Goal: Transaction & Acquisition: Purchase product/service

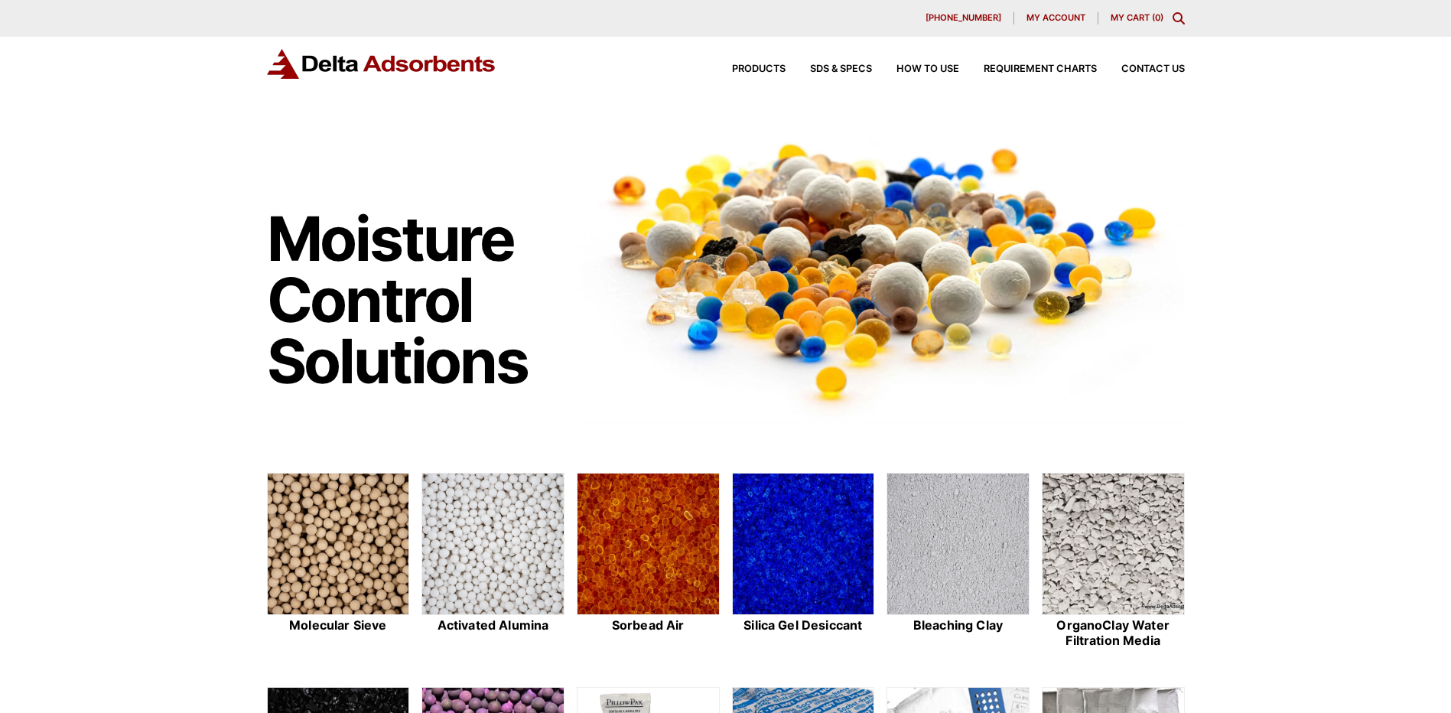
click at [1056, 17] on span "My account" at bounding box center [1056, 18] width 59 height 8
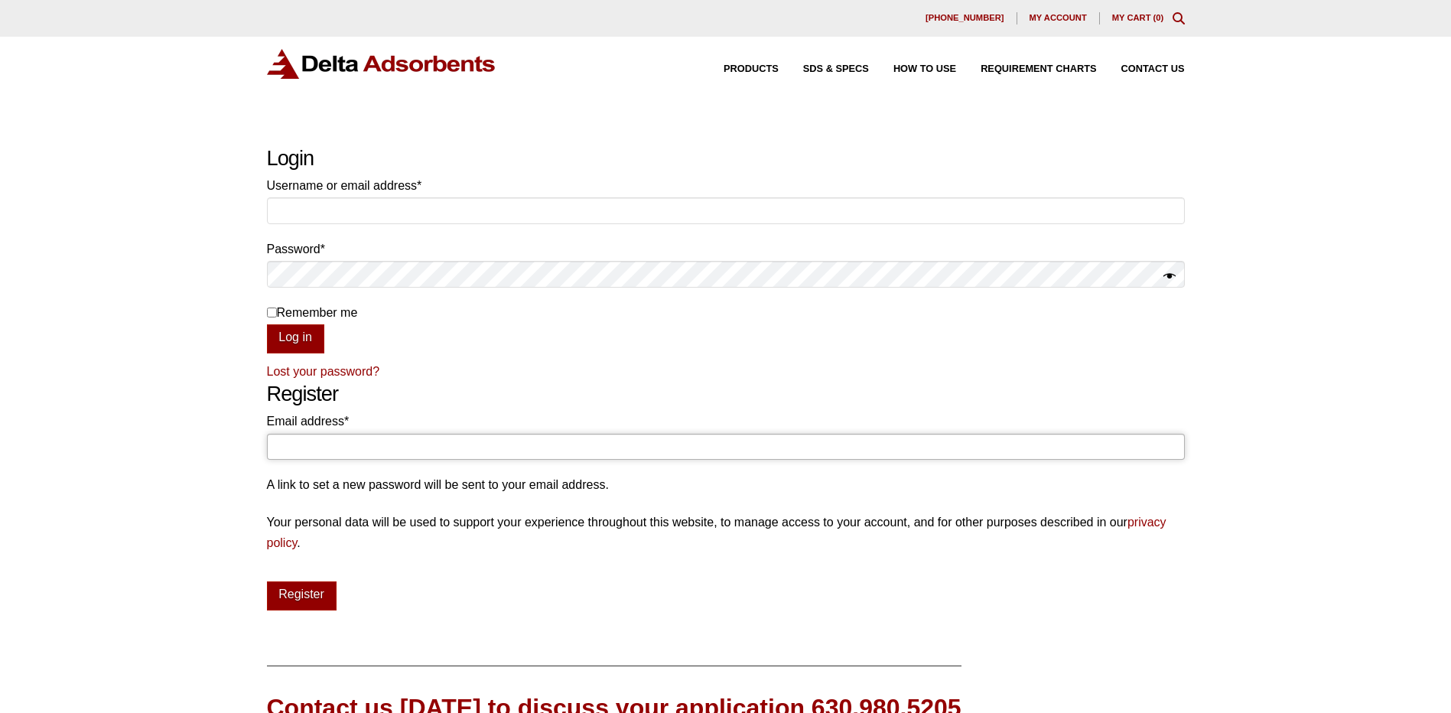
click at [366, 439] on input "Email address * Required" at bounding box center [726, 447] width 918 height 26
type input "mechandimott@usbr.gov"
click at [296, 597] on button "Register" at bounding box center [302, 595] width 70 height 29
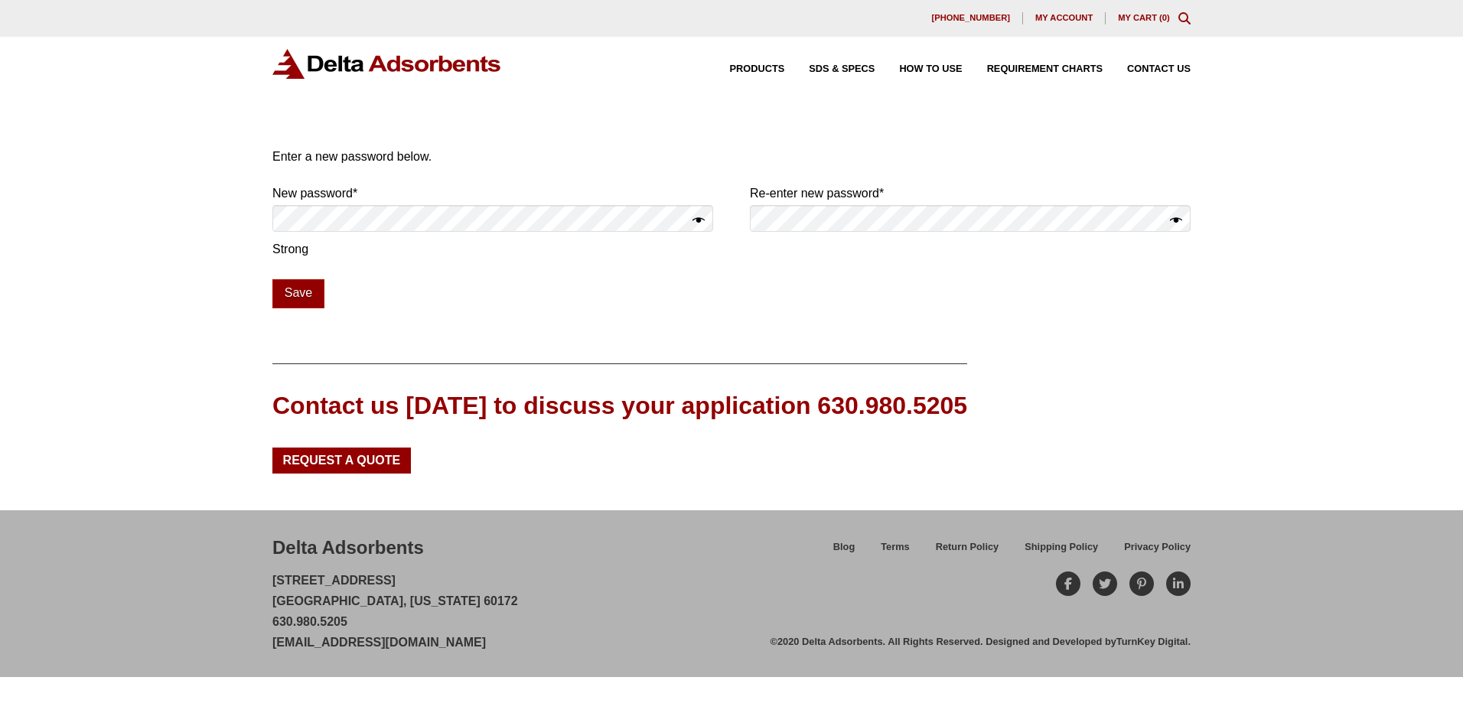
click at [699, 219] on button "Show password" at bounding box center [698, 220] width 12 height 21
click at [1177, 222] on button "Show password" at bounding box center [1176, 220] width 12 height 21
click at [308, 291] on button "Save" at bounding box center [298, 293] width 52 height 29
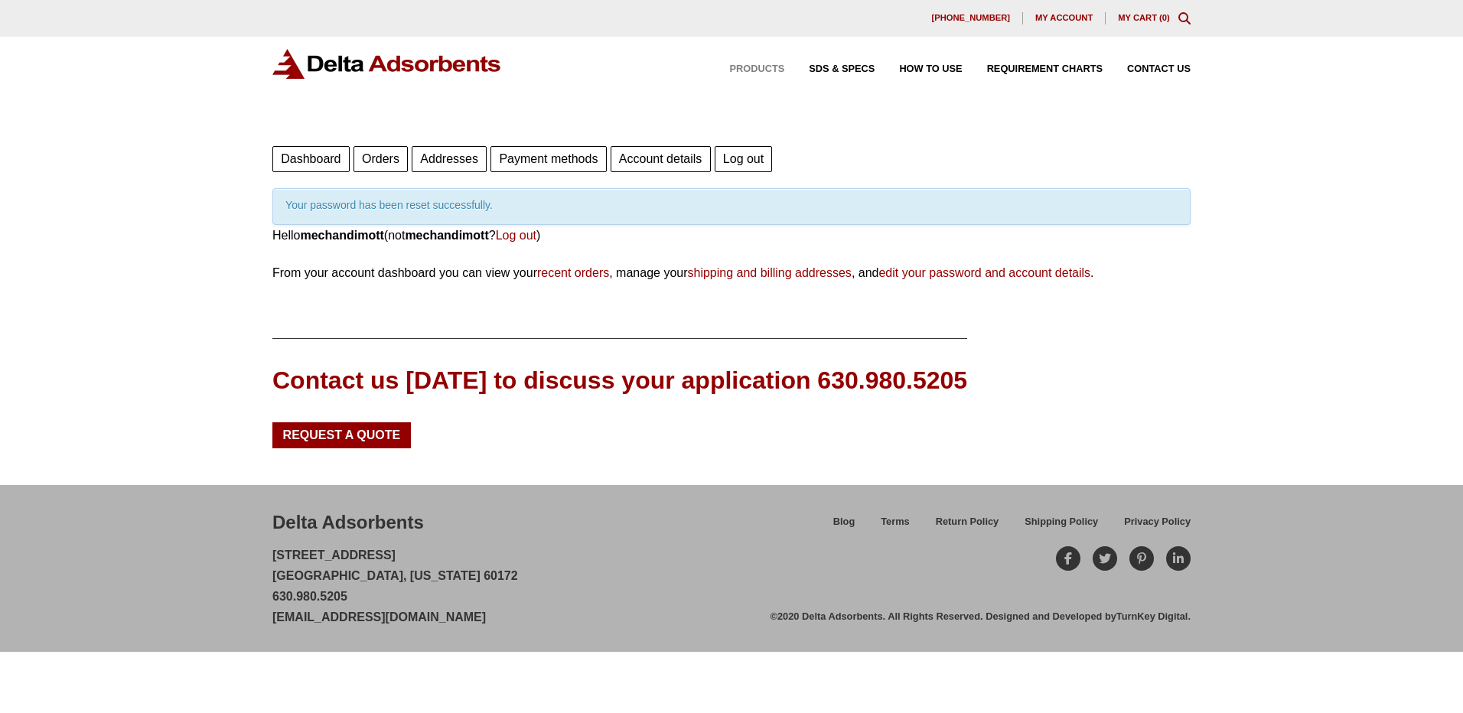
click at [748, 73] on span "Products" at bounding box center [757, 69] width 55 height 10
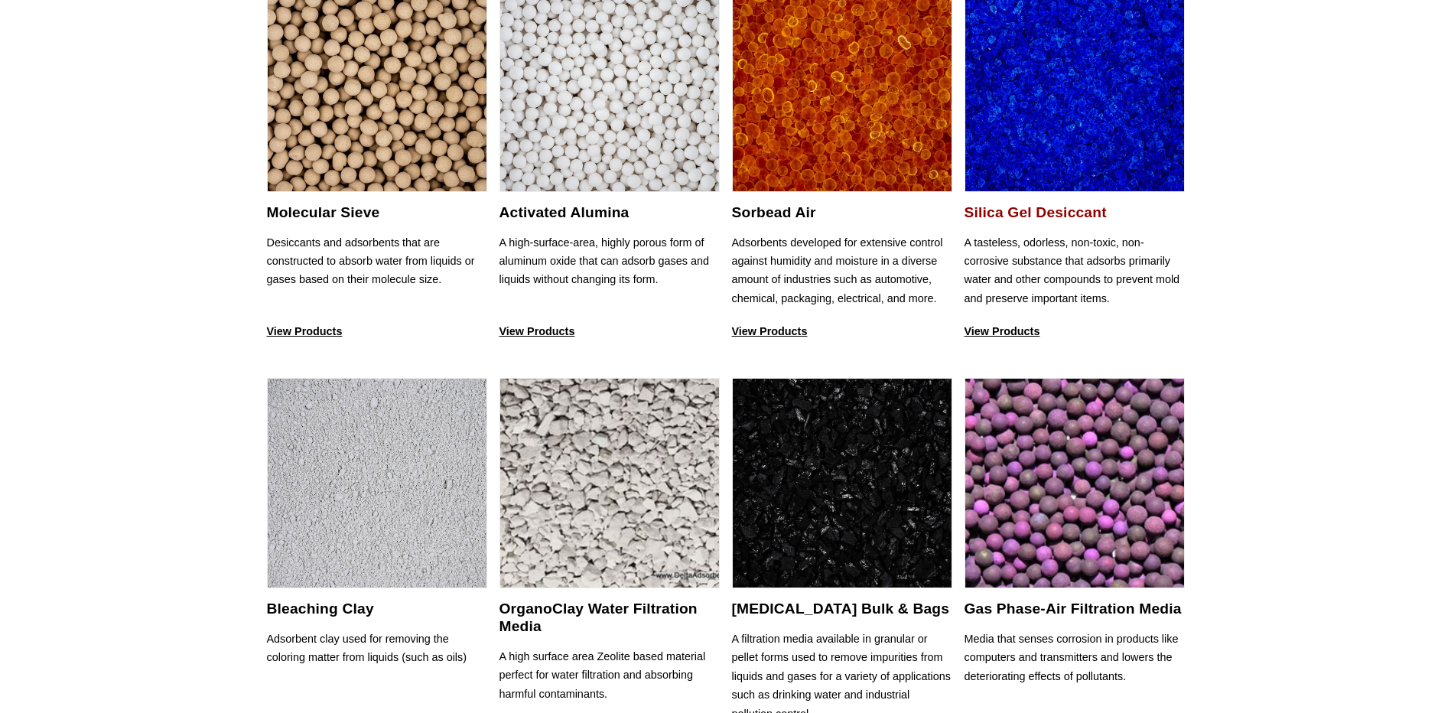
scroll to position [77, 0]
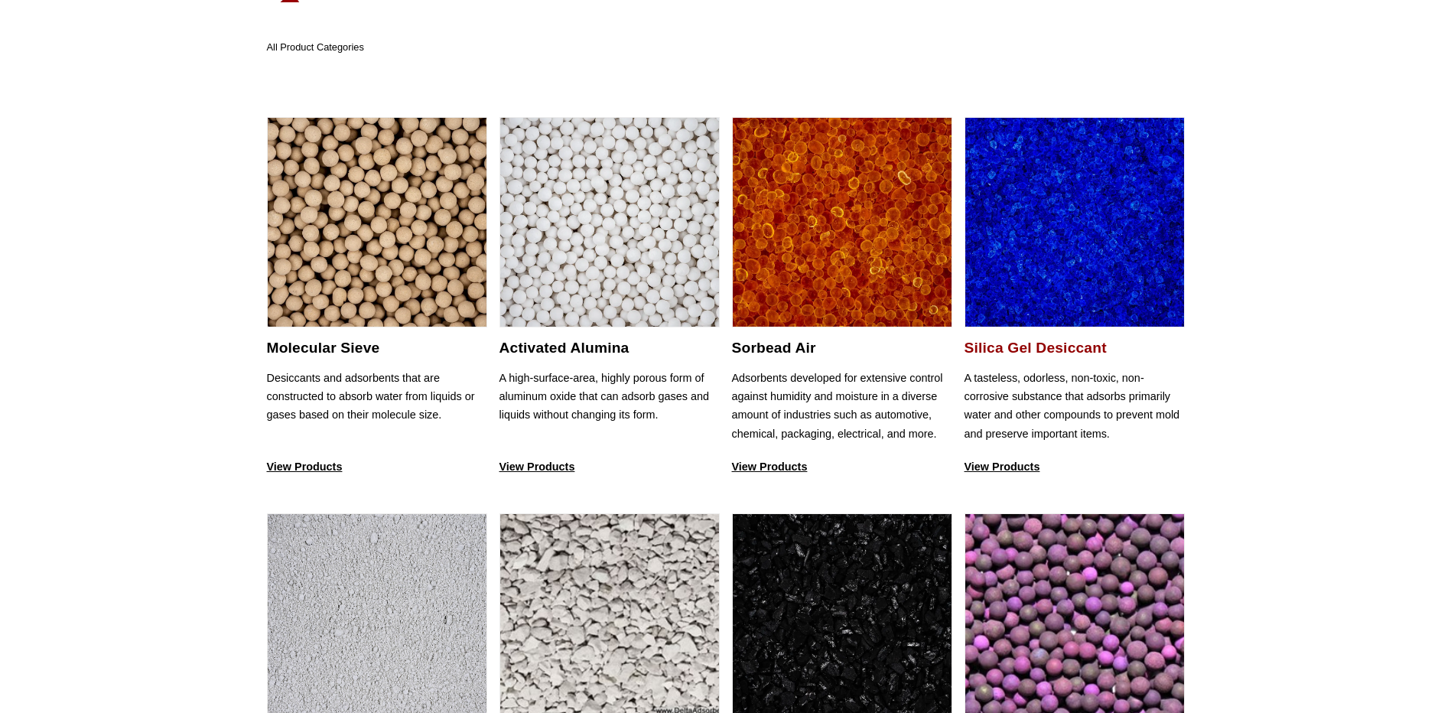
click at [1038, 349] on h2 "Silica Gel Desiccant" at bounding box center [1075, 348] width 220 height 18
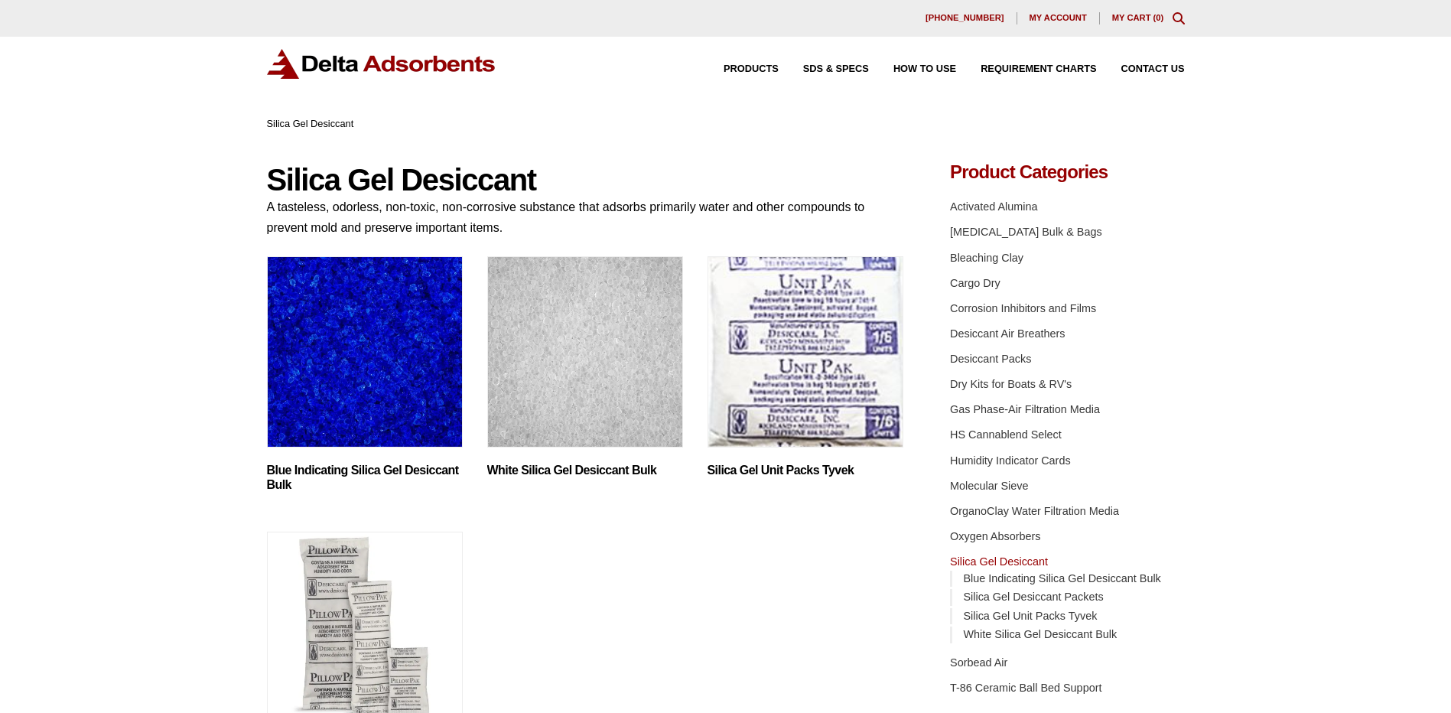
click at [348, 387] on img "Visit product category Blue Indicating Silica Gel Desiccant Bulk" at bounding box center [365, 351] width 196 height 191
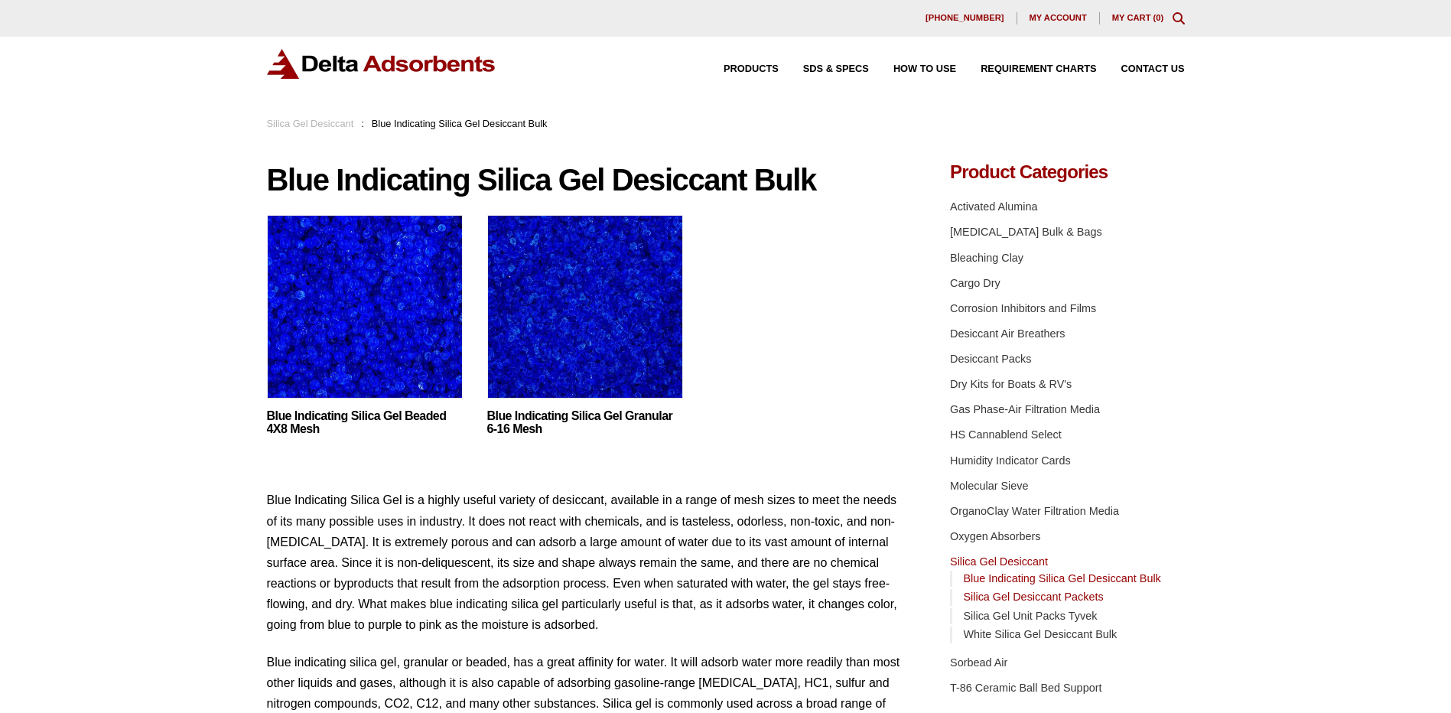
click at [1046, 599] on link "Silica Gel Desiccant Packets" at bounding box center [1033, 597] width 140 height 12
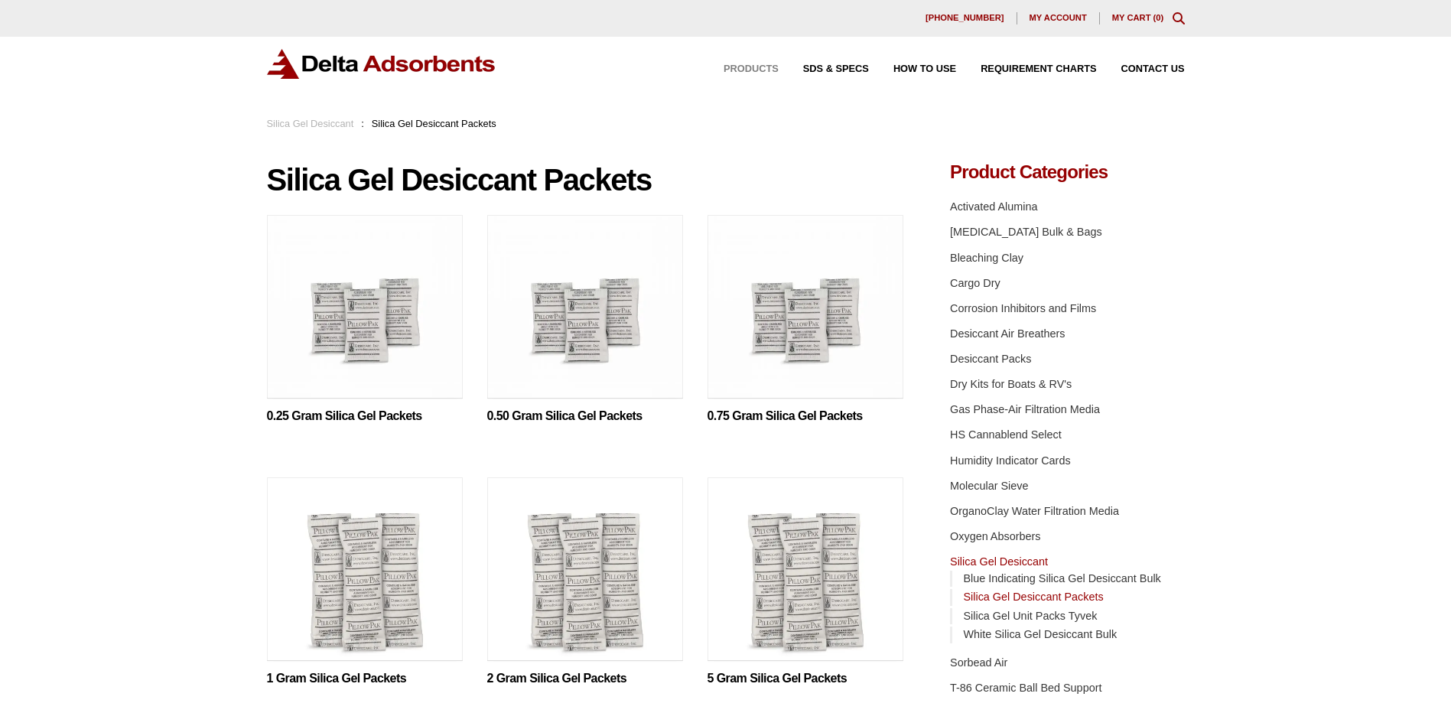
click at [737, 65] on span "Products" at bounding box center [751, 69] width 55 height 10
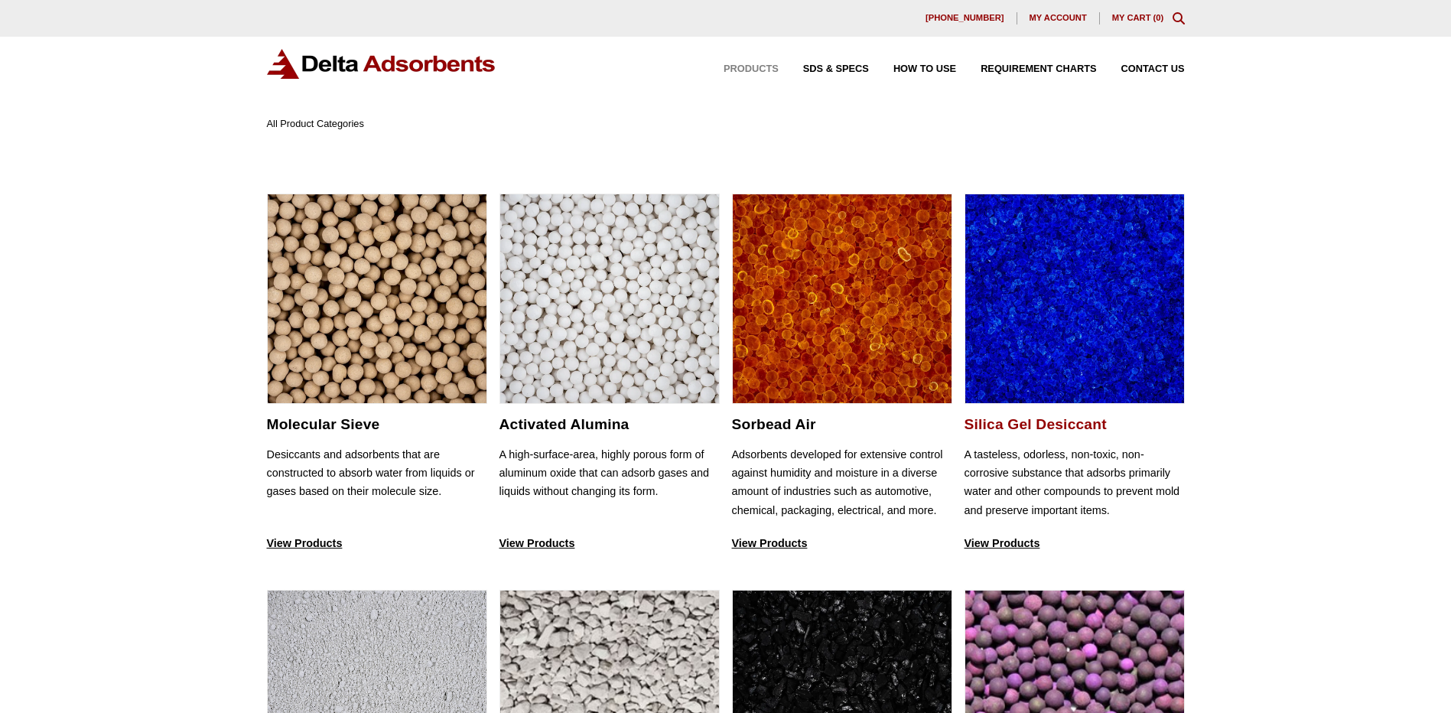
click at [1073, 366] on img at bounding box center [1074, 299] width 219 height 210
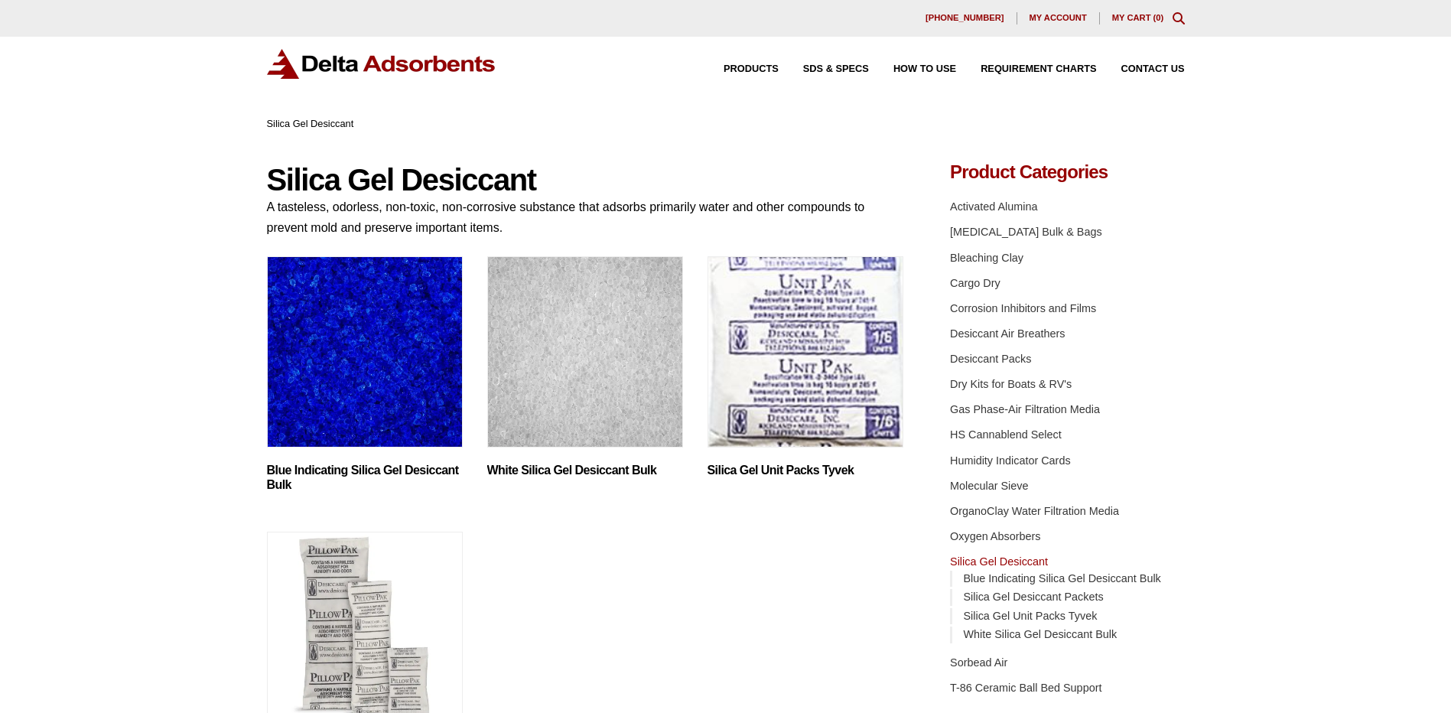
click at [1178, 16] on icon "Toggle Modal Content" at bounding box center [1179, 18] width 12 height 12
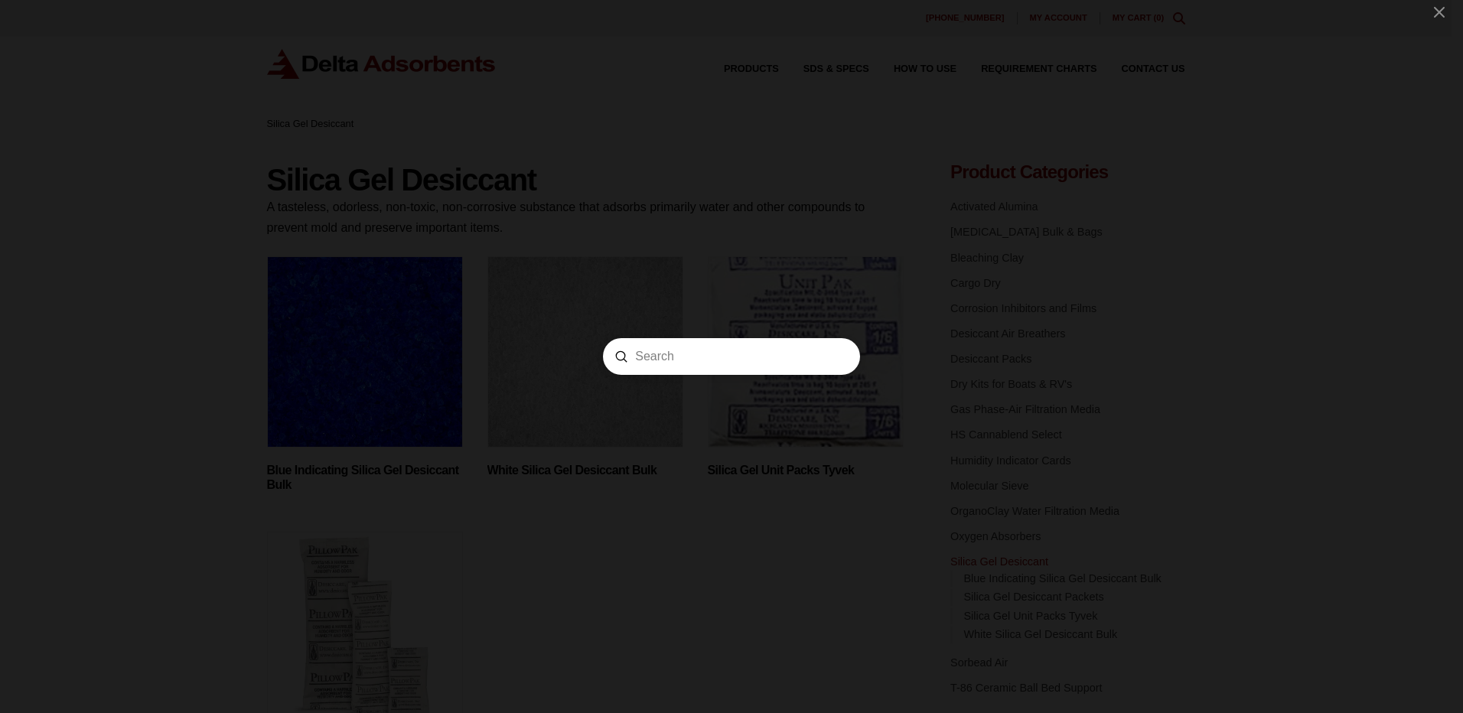
click at [718, 347] on form "Search Submit Clear" at bounding box center [731, 356] width 257 height 37
type input "4x8 mesh"
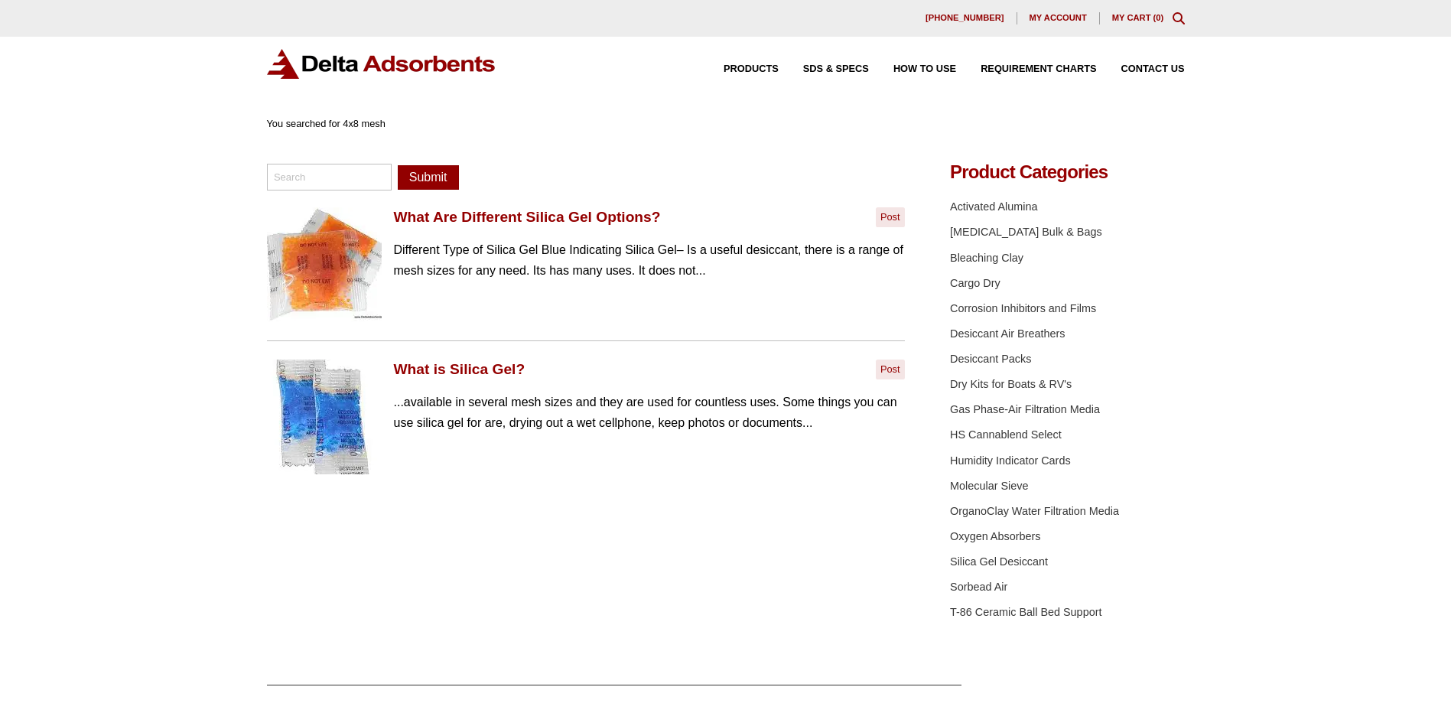
click at [429, 370] on link "What is Silica Gel?" at bounding box center [460, 369] width 132 height 19
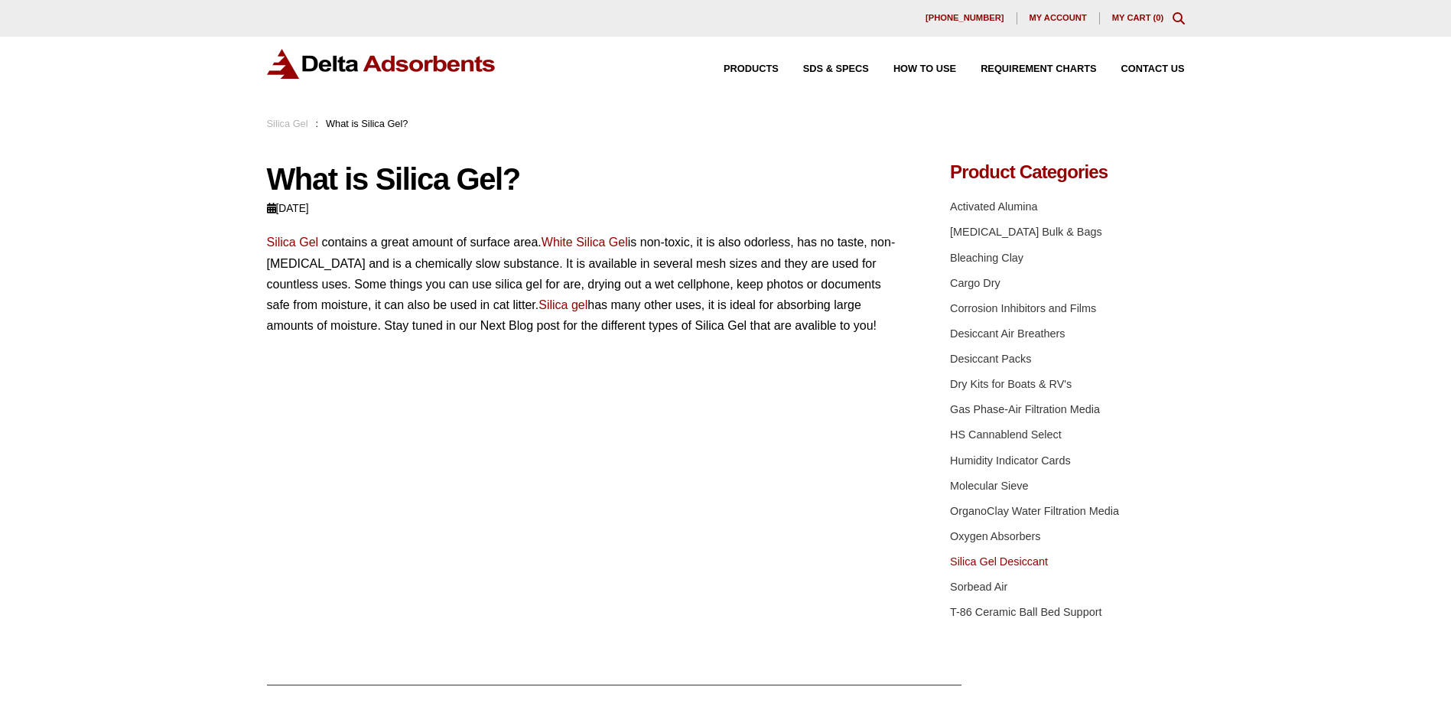
click at [998, 562] on link "Silica Gel Desiccant" at bounding box center [999, 561] width 98 height 12
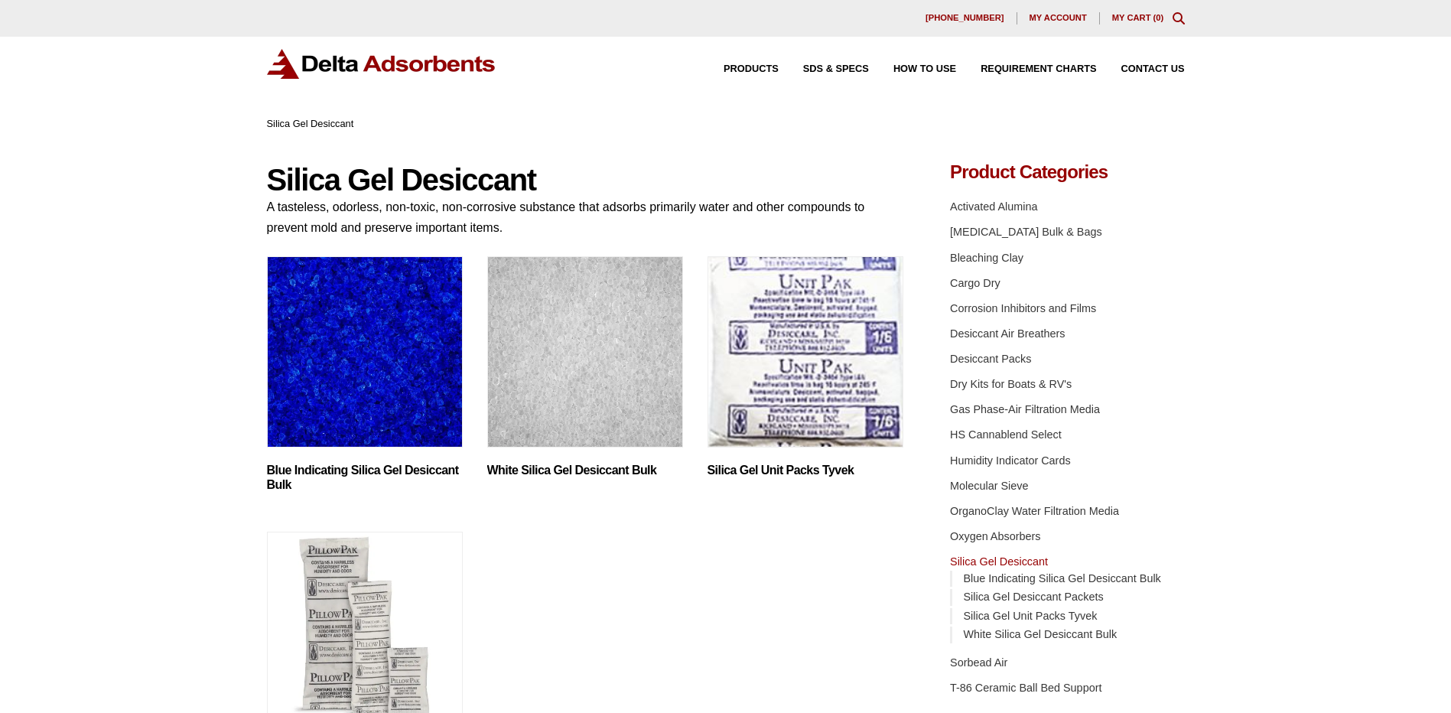
click at [337, 471] on h2 "Blue Indicating Silica Gel Desiccant Bulk (2)" at bounding box center [365, 477] width 196 height 29
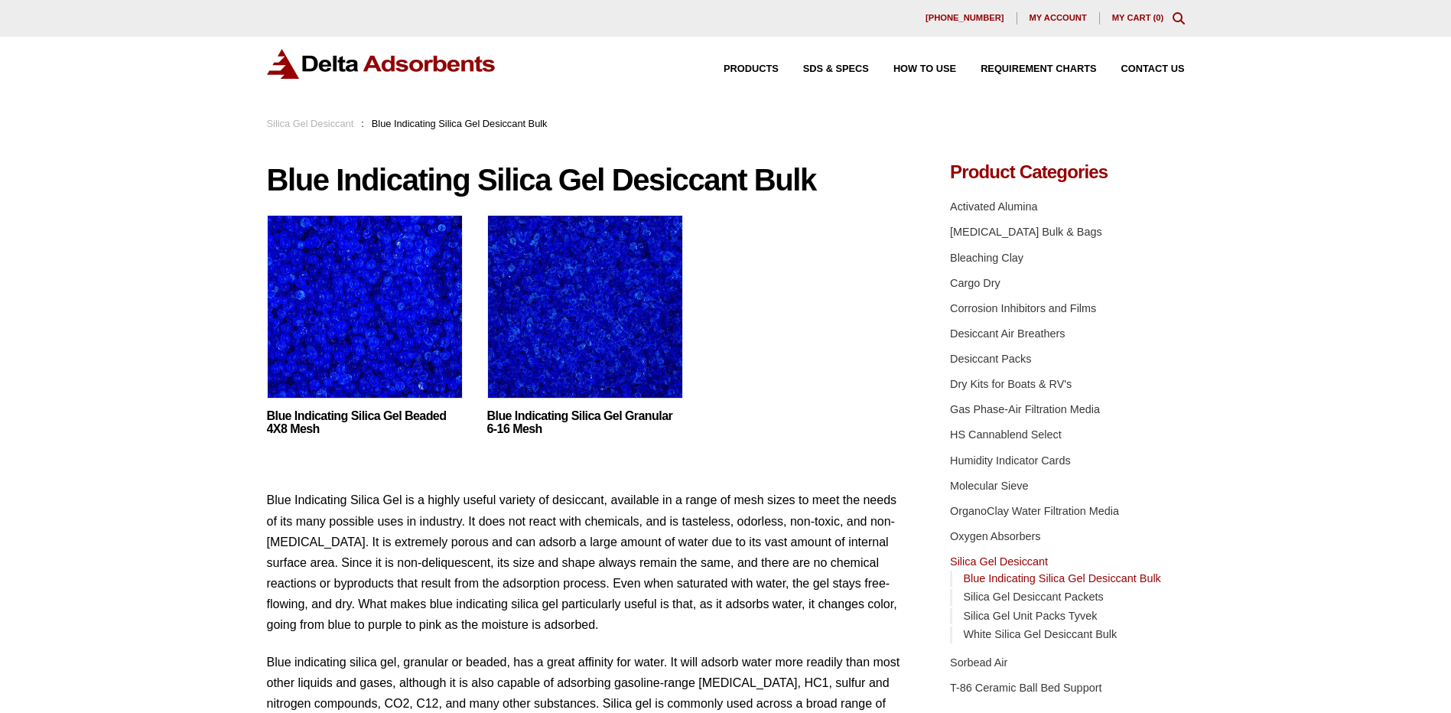
click at [321, 357] on img at bounding box center [365, 310] width 196 height 191
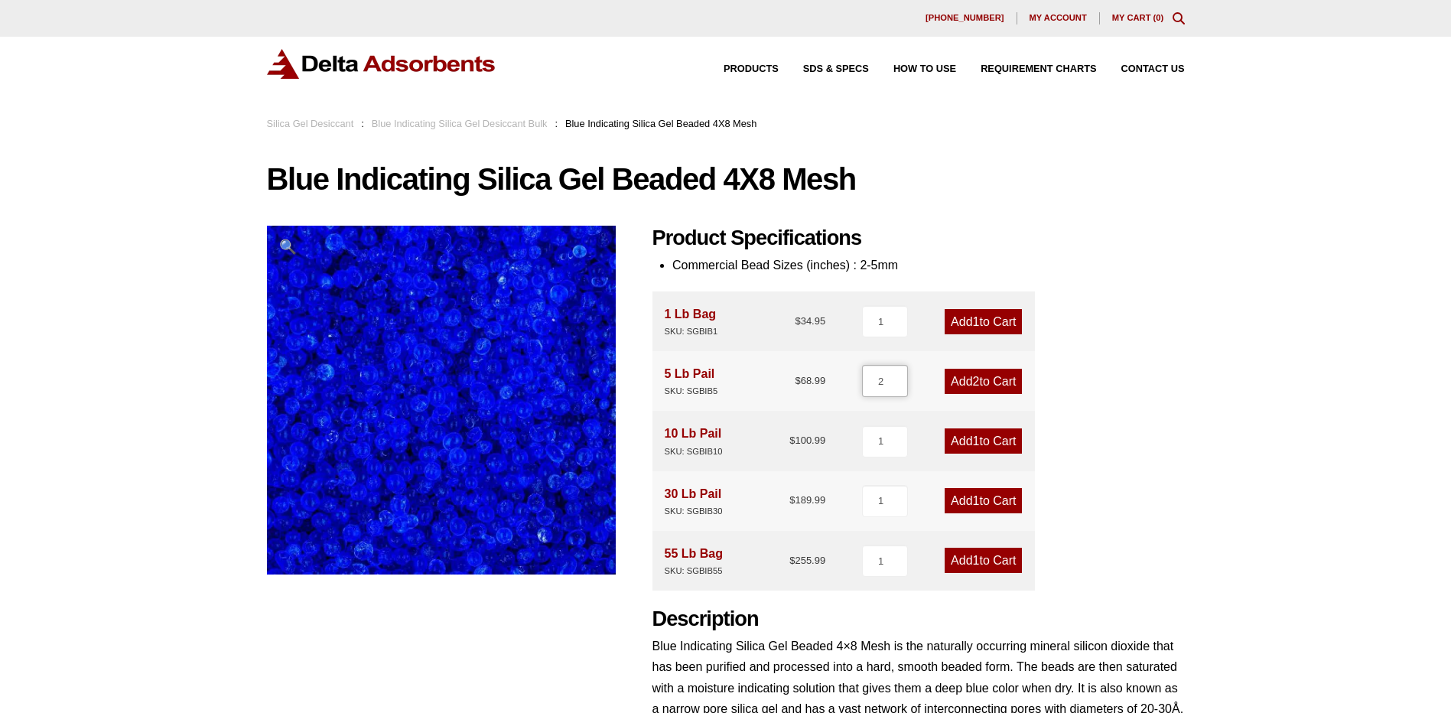
click at [899, 379] on input "2" at bounding box center [885, 381] width 46 height 32
click at [899, 379] on input "3" at bounding box center [885, 381] width 46 height 32
type input "4"
click at [899, 379] on input "4" at bounding box center [885, 381] width 46 height 32
click at [982, 377] on link "Add 4 to Cart" at bounding box center [983, 381] width 77 height 25
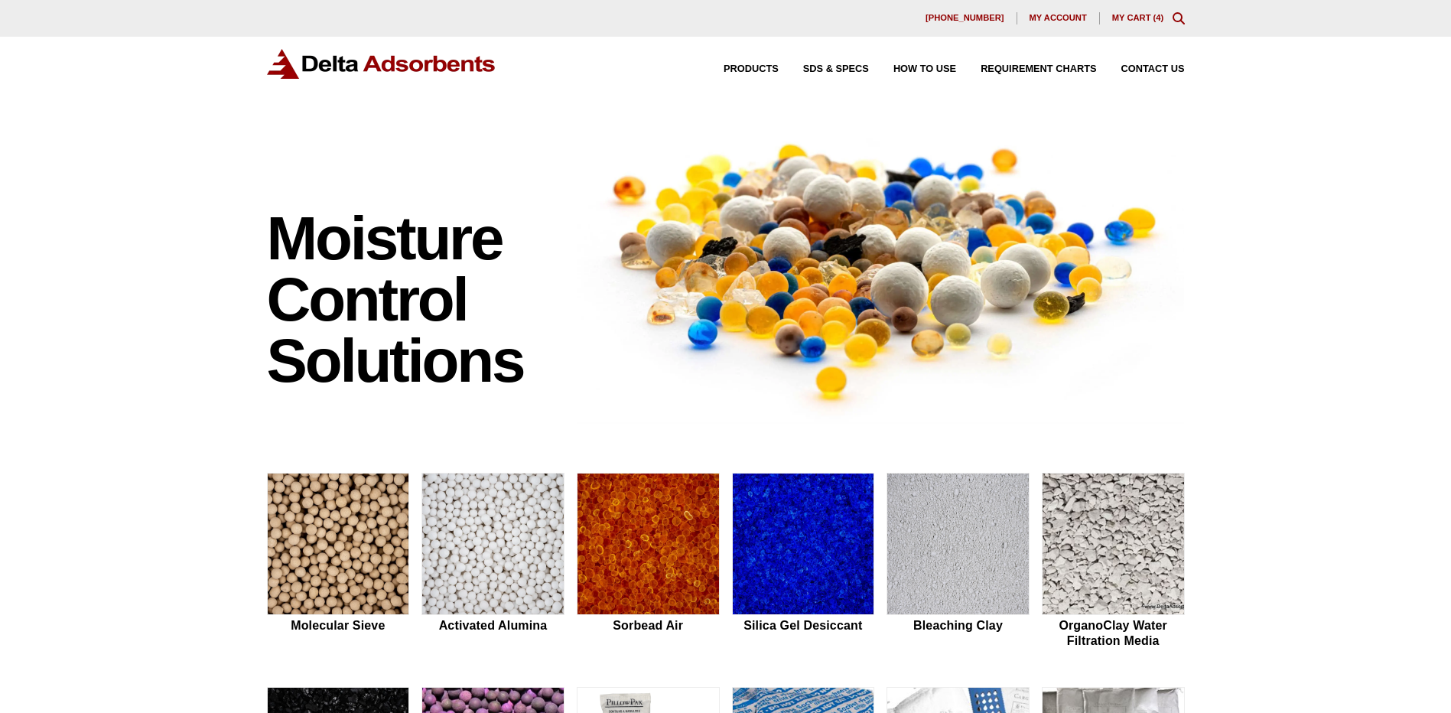
click at [1134, 11] on div "630-980-5205 My account My Cart ( 4 )" at bounding box center [725, 18] width 1451 height 37
click at [1141, 12] on div "630-980-5205 My account My Cart ( 4 )" at bounding box center [726, 18] width 918 height 12
click at [1142, 17] on link "My Cart ( 4 )" at bounding box center [1138, 17] width 52 height 9
click at [1133, 14] on link "My Cart ( 4 )" at bounding box center [1138, 17] width 52 height 9
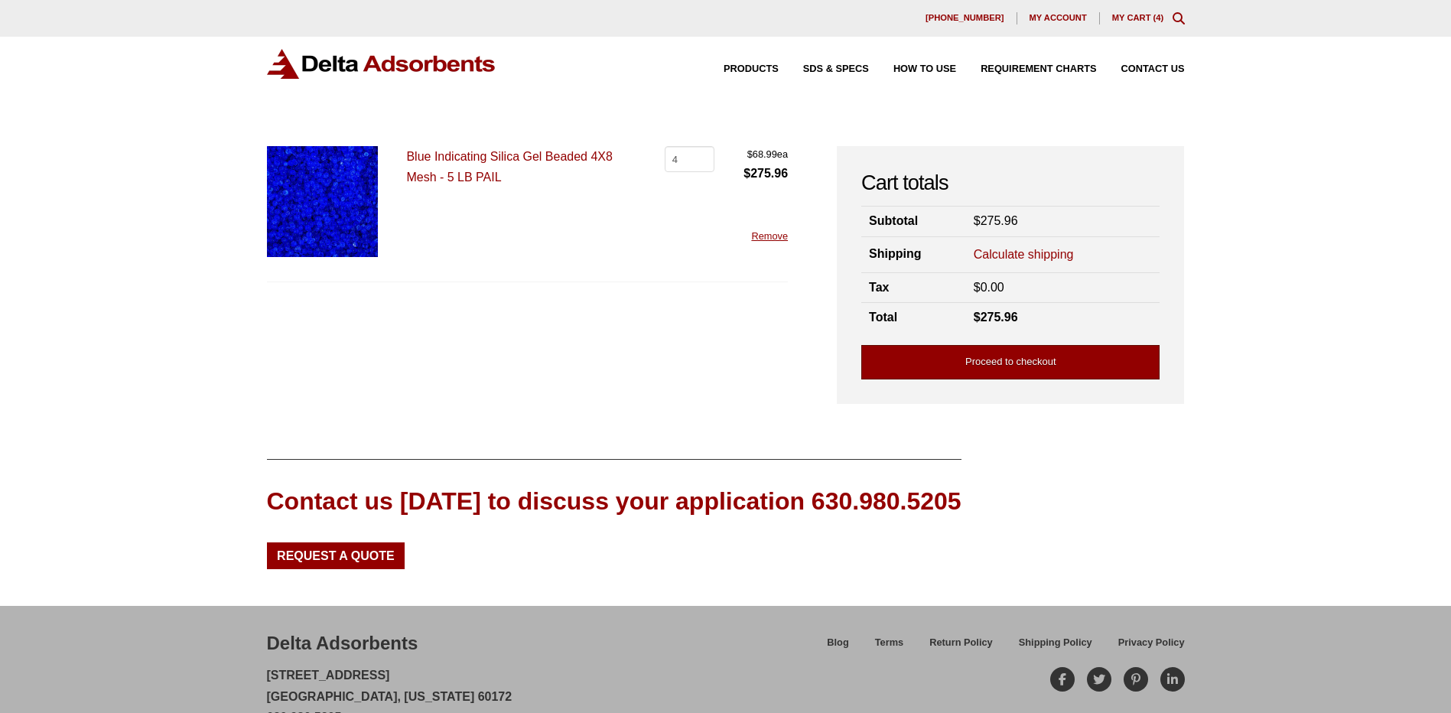
click at [1020, 363] on link "Proceed to checkout" at bounding box center [1010, 362] width 298 height 34
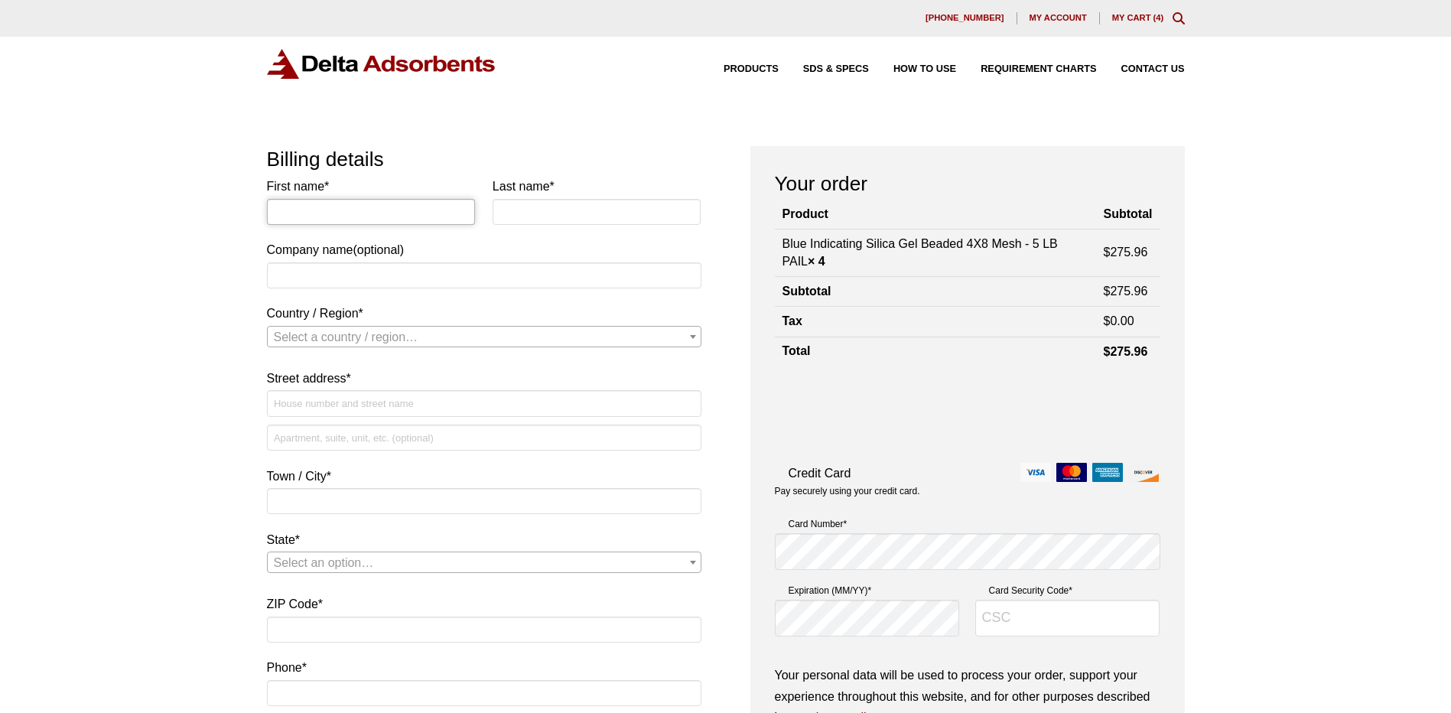
click at [385, 215] on input "First name *" at bounding box center [371, 212] width 209 height 26
type input "[PERSON_NAME] [PERSON_NAME]"
type input "Echandi-Mott"
click at [392, 274] on input "Company name (optional)" at bounding box center [484, 275] width 435 height 26
type input "Bureau of Reclamation"
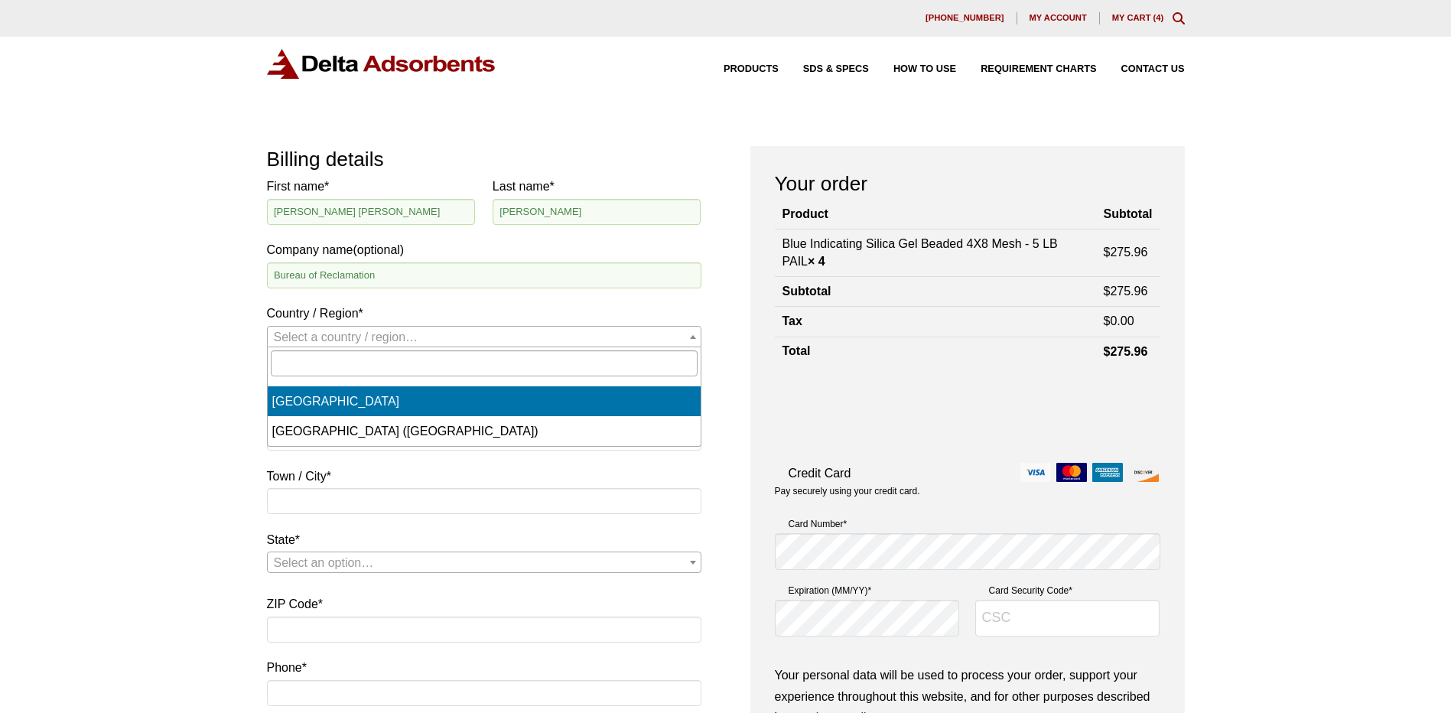
click at [448, 327] on span "Select a country / region…" at bounding box center [484, 337] width 433 height 21
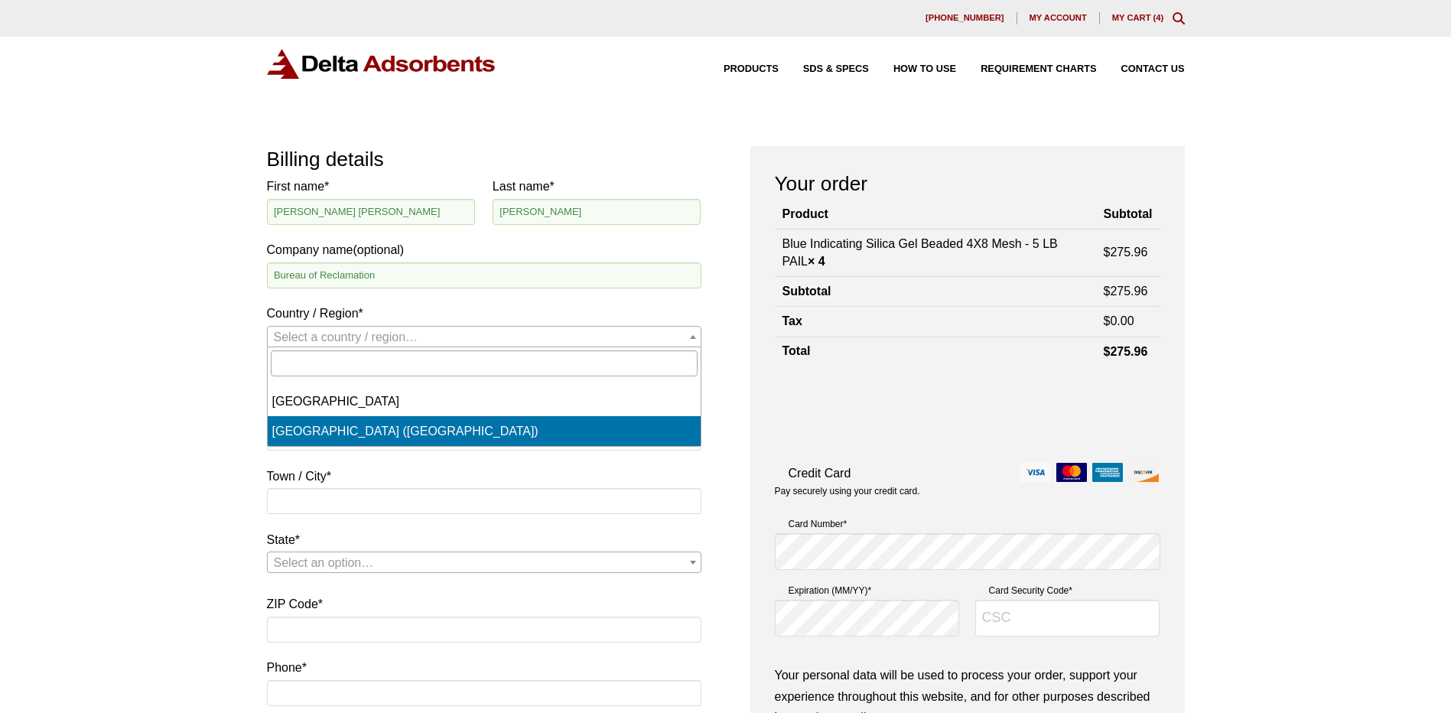
select select "US"
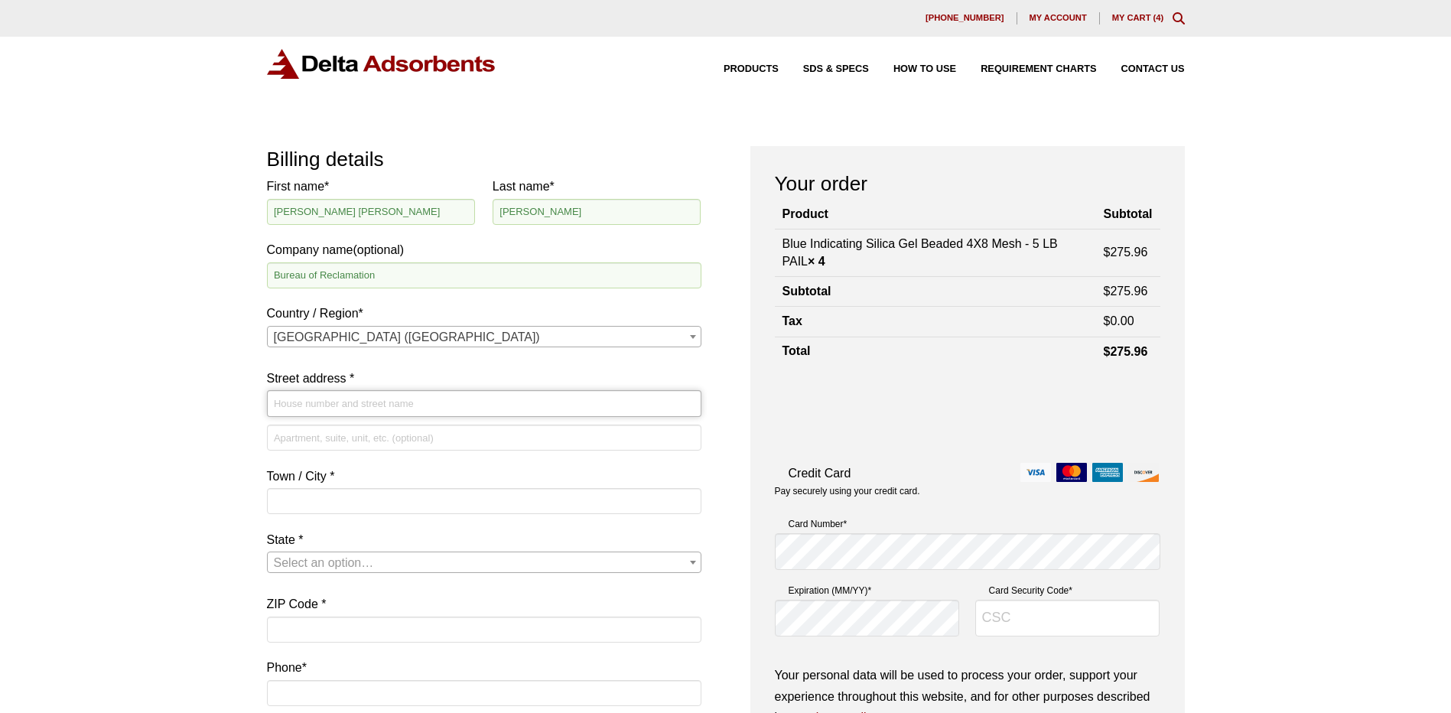
click at [402, 411] on input "Street address *" at bounding box center [484, 403] width 435 height 26
type input "[STREET_ADDRESS][PERSON_NAME]"
click at [410, 510] on input "Town / City *" at bounding box center [484, 501] width 435 height 26
type input "Parker Dam"
click at [388, 561] on span "Select an option…" at bounding box center [484, 562] width 433 height 21
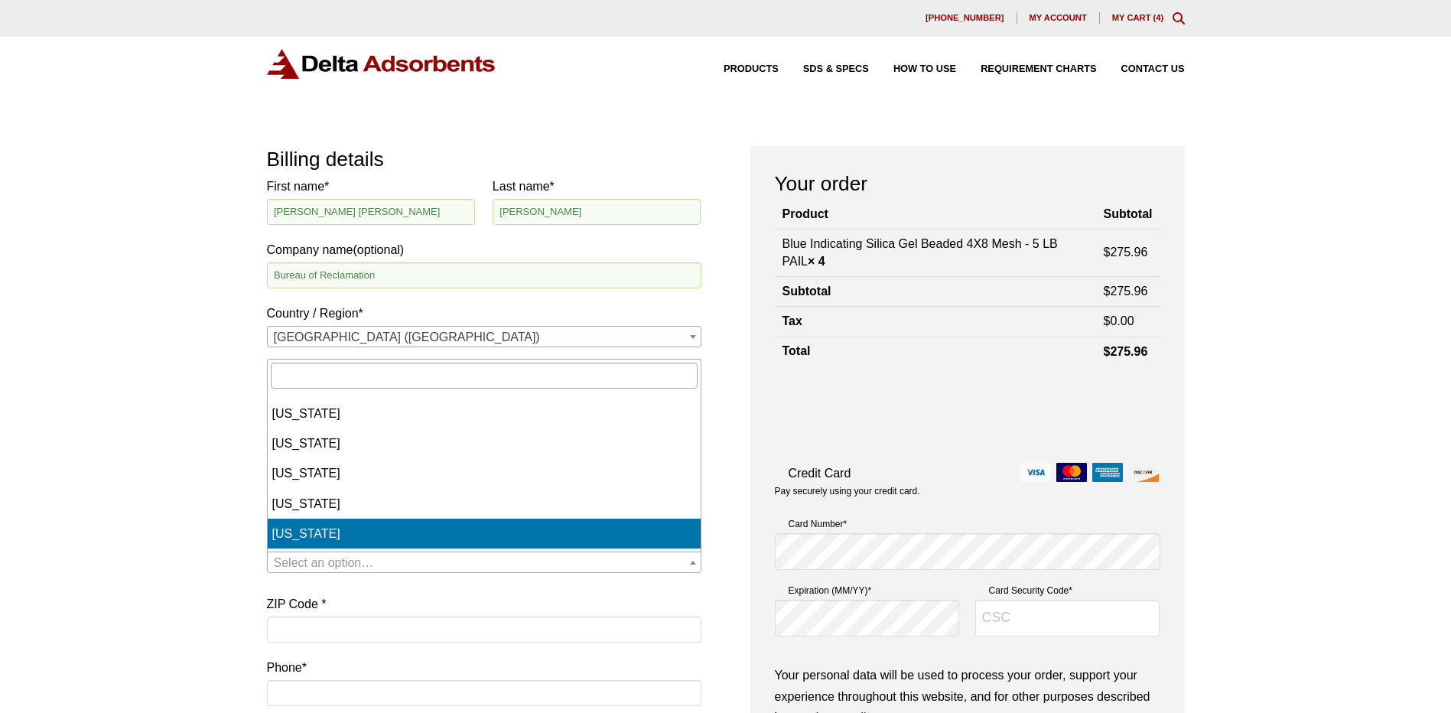
select select "CA"
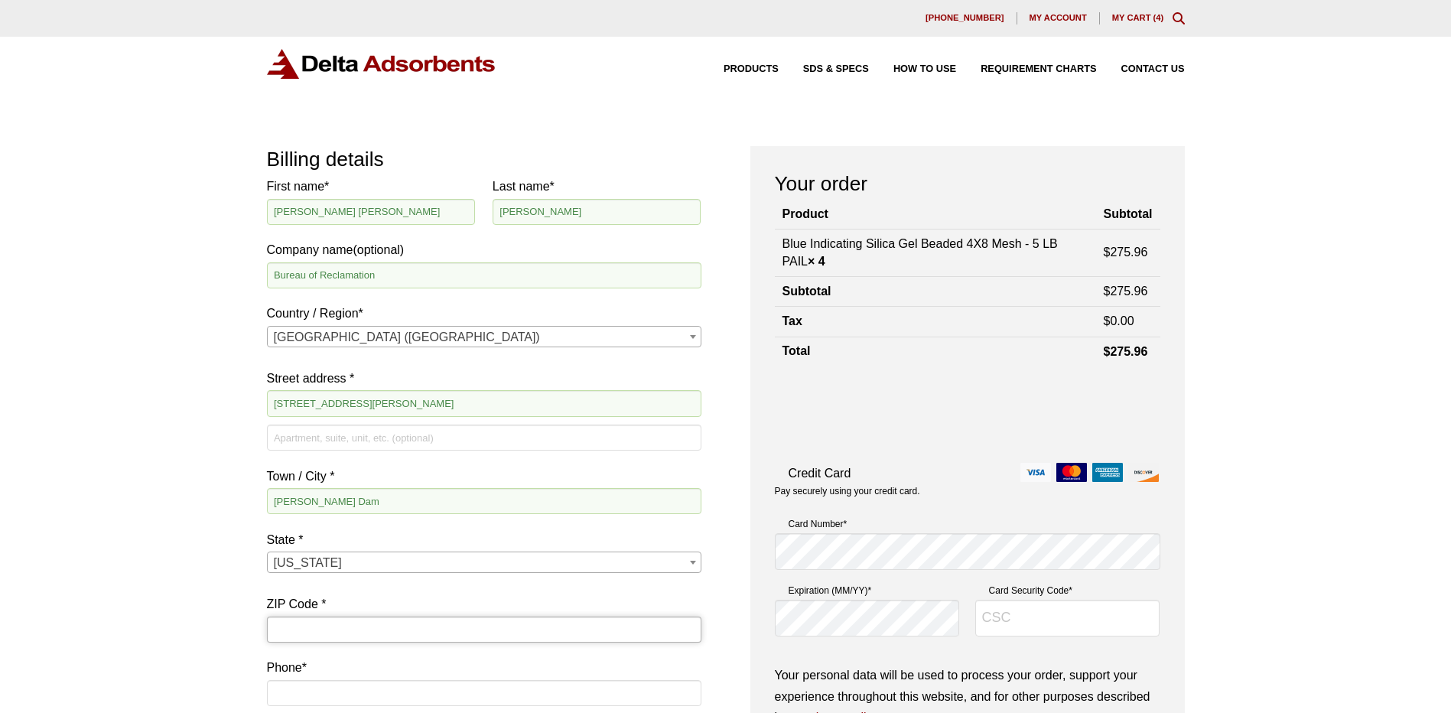
click at [276, 623] on input "ZIP Code *" at bounding box center [484, 630] width 435 height 26
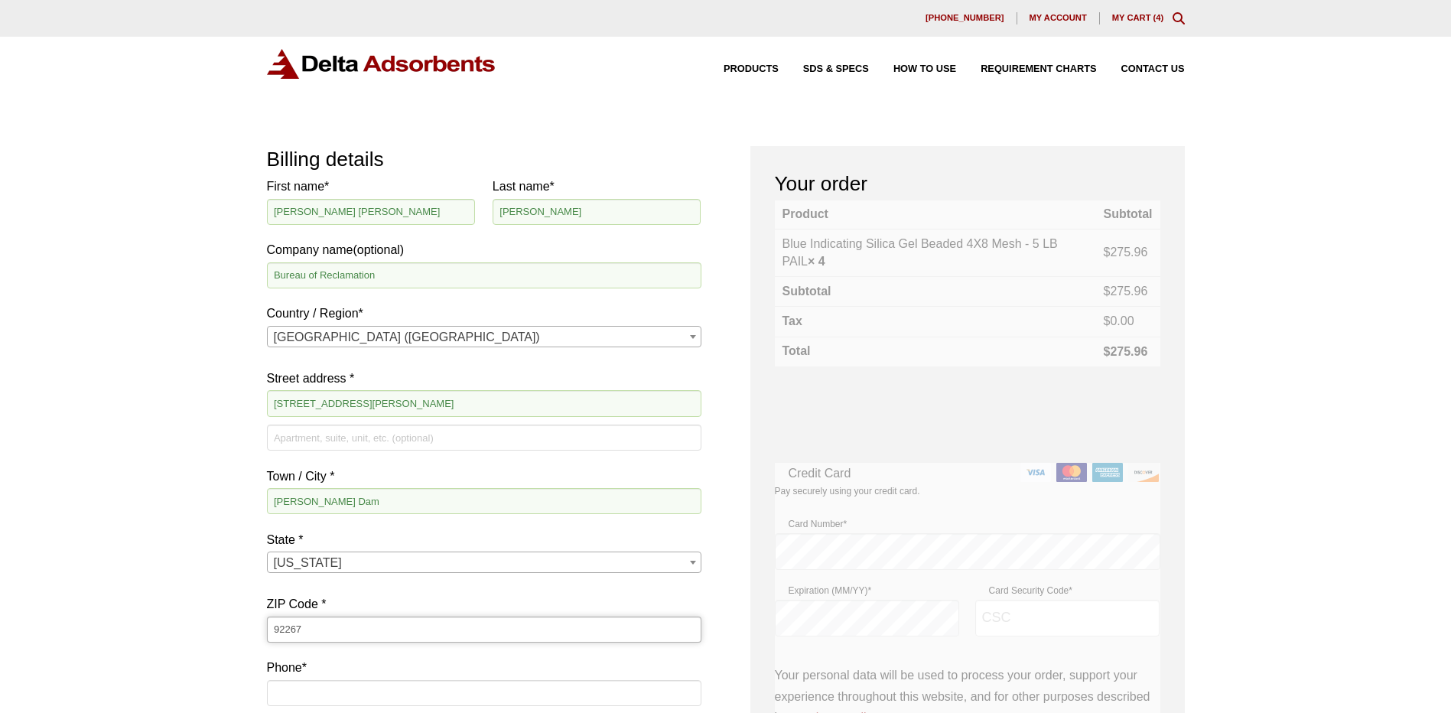
scroll to position [230, 0]
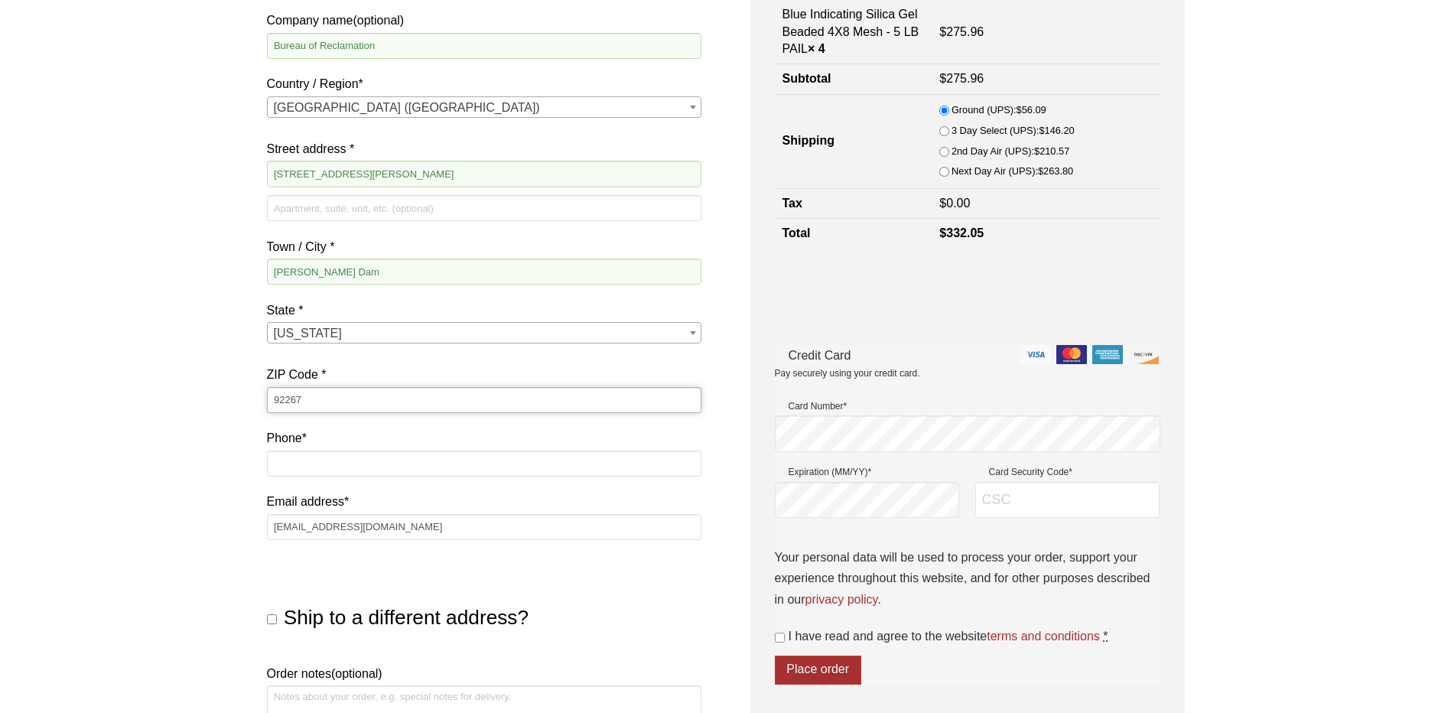
type input "92267"
click at [389, 461] on input "Phone *" at bounding box center [484, 464] width 435 height 26
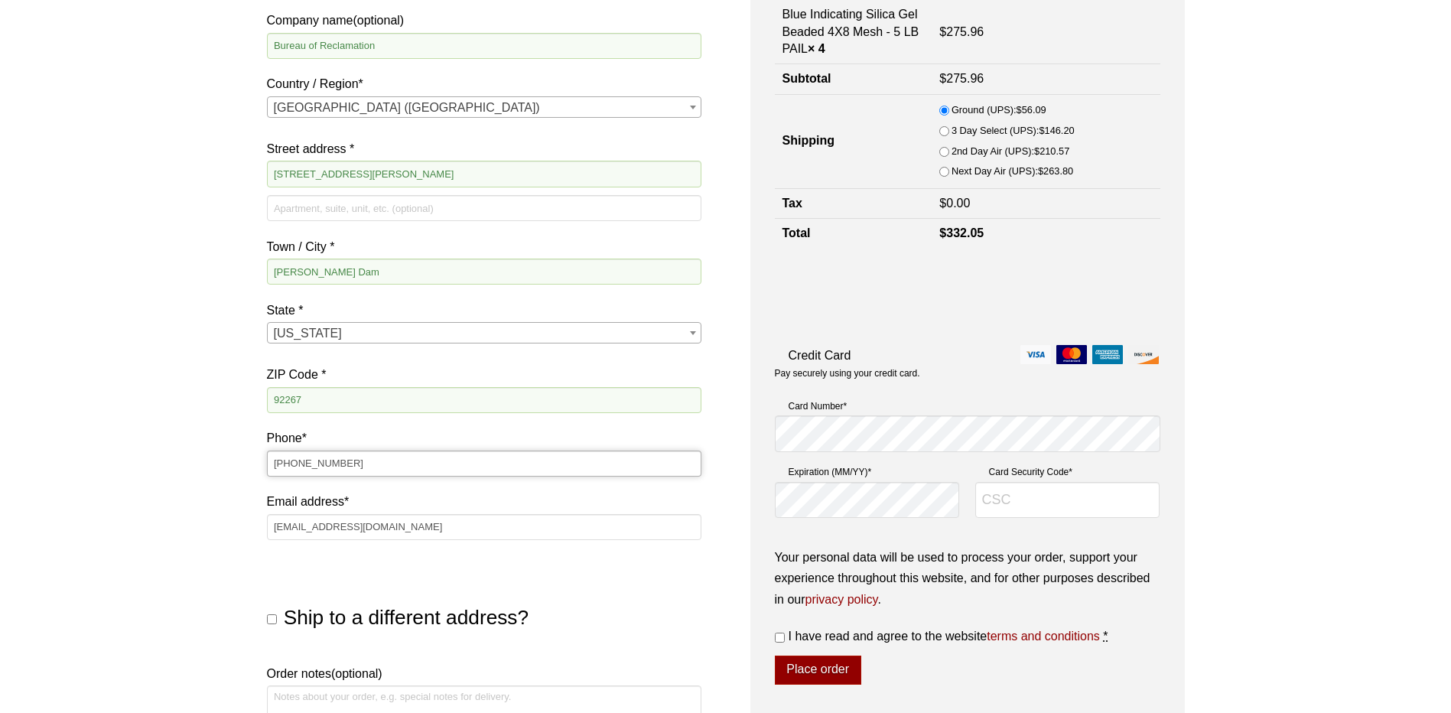
scroll to position [459, 0]
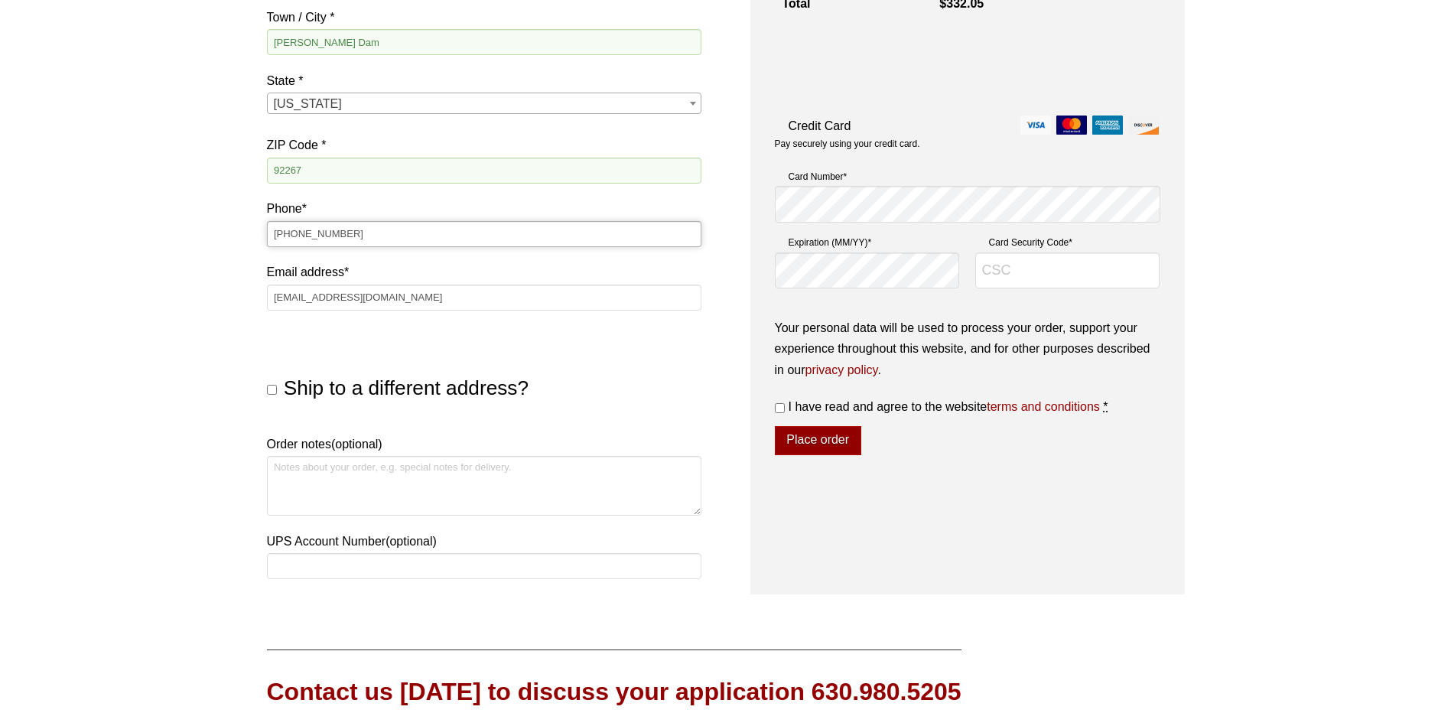
type input "[PHONE_NUMBER]"
click at [301, 474] on textarea "Order notes (optional)" at bounding box center [484, 486] width 435 height 60
click at [563, 477] on textarea "Please use the following shipping account number:" at bounding box center [484, 486] width 435 height 60
paste textarea "732086234"
type textarea "Please use the following shipping account number: 732086234"
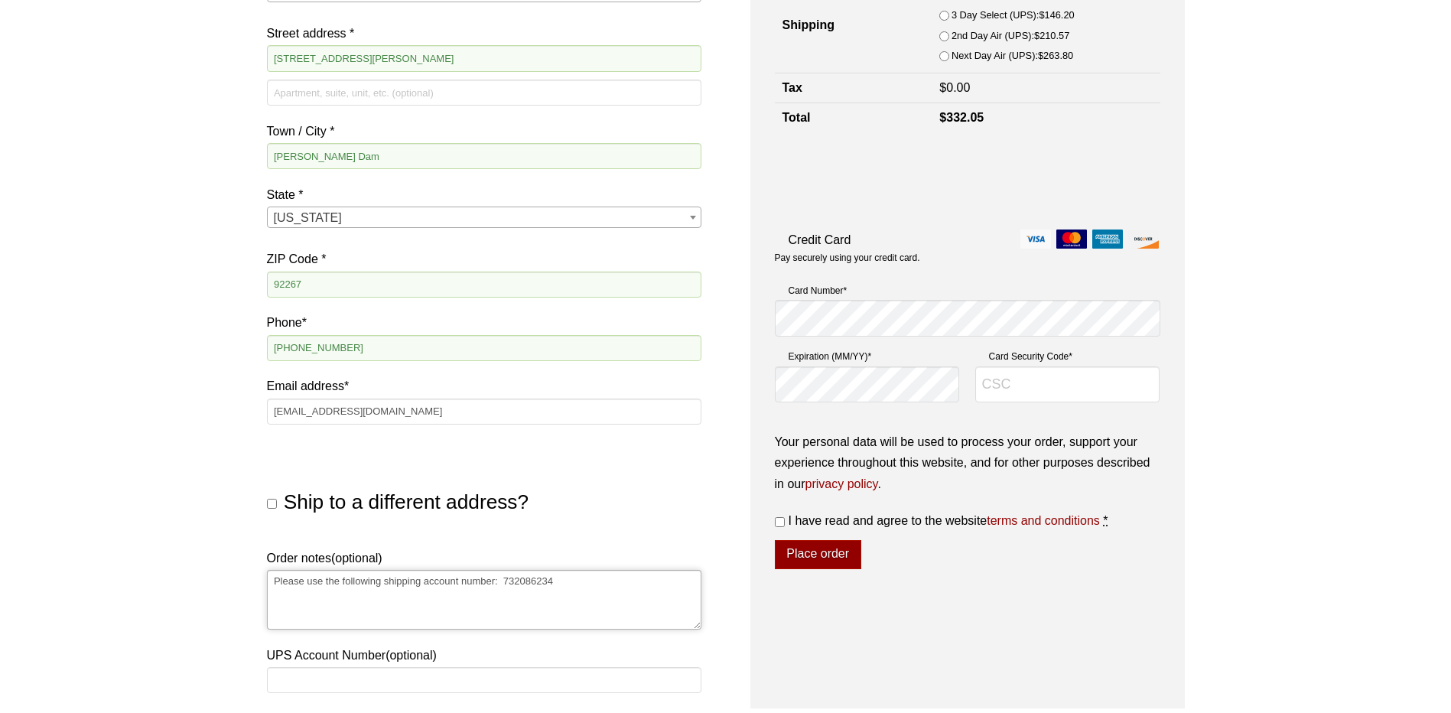
scroll to position [383, 0]
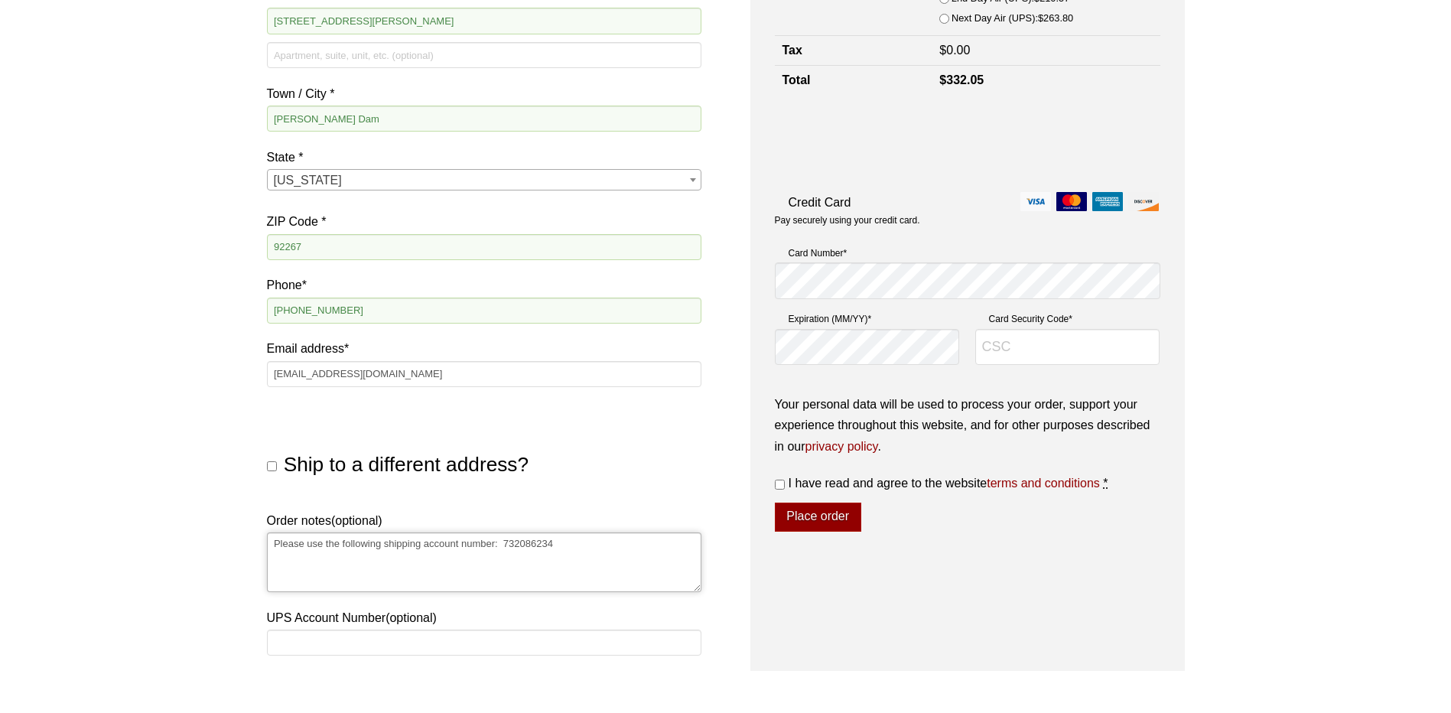
drag, startPoint x: 571, startPoint y: 546, endPoint x: 152, endPoint y: 545, distance: 419.2
click at [152, 545] on div "Our website has detected that you are using an outdated browser that will preve…" at bounding box center [725, 328] width 1451 height 1422
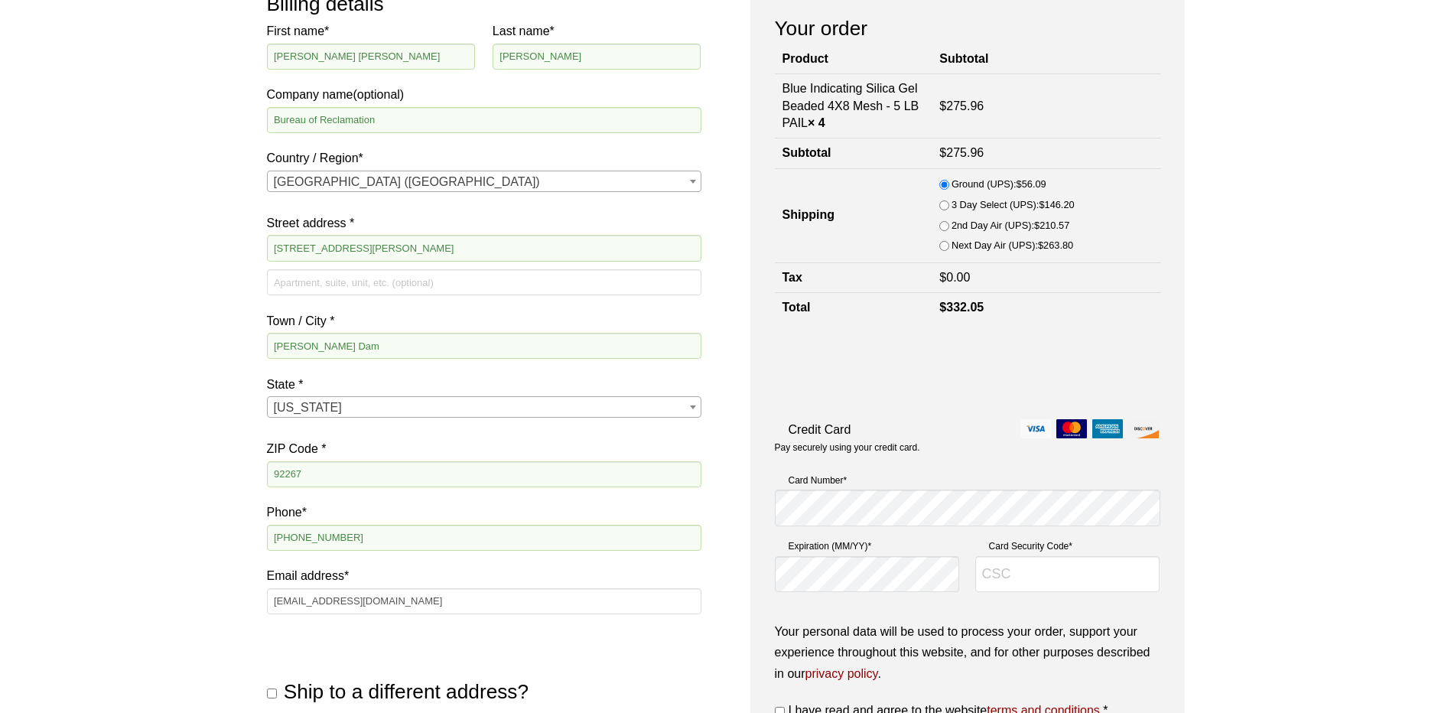
scroll to position [306, 0]
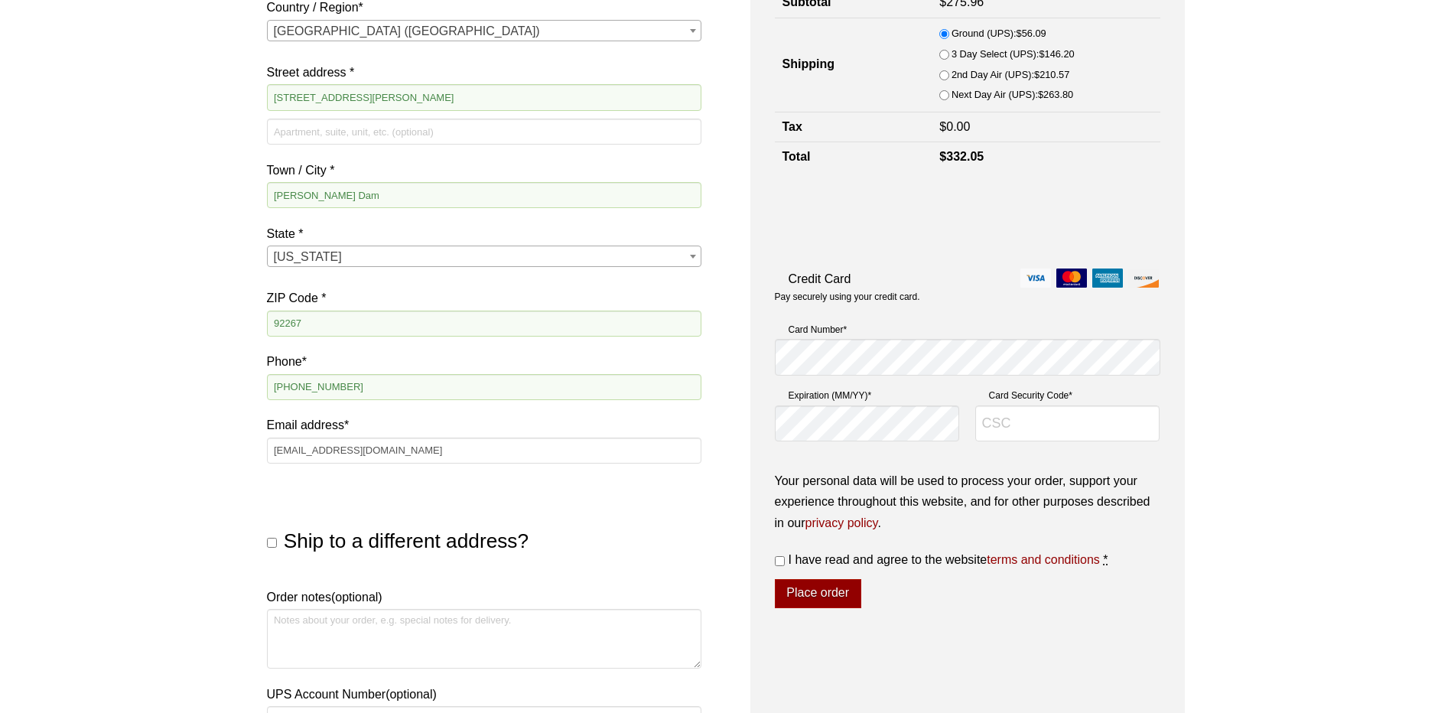
click at [984, 376] on p "Card Number *" at bounding box center [968, 352] width 386 height 60
click at [1050, 430] on input "Card Security Code *" at bounding box center [1067, 423] width 185 height 37
type input "310"
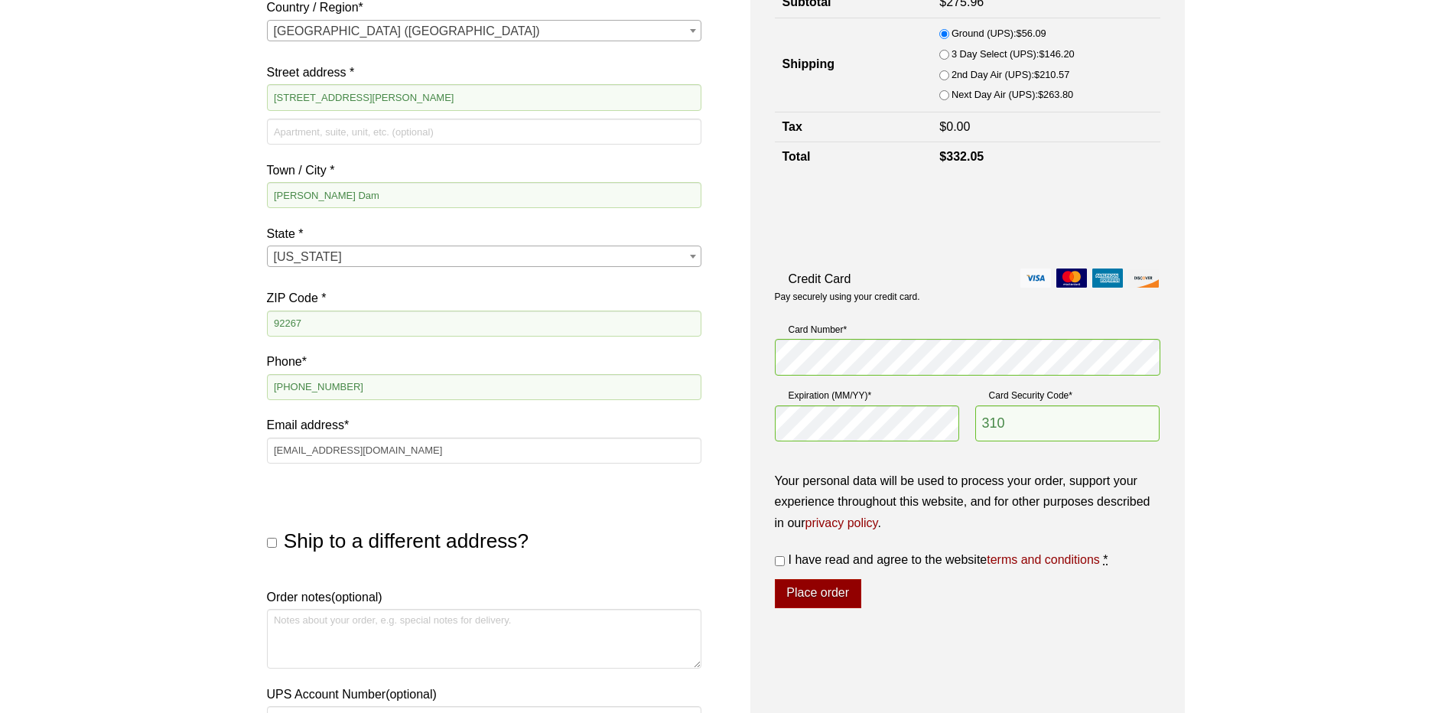
click at [881, 562] on span "I have read and agree to the website terms and conditions" at bounding box center [944, 559] width 311 height 13
click at [785, 562] on input "I have read and agree to the website terms and conditions *" at bounding box center [780, 561] width 10 height 10
checkbox input "true"
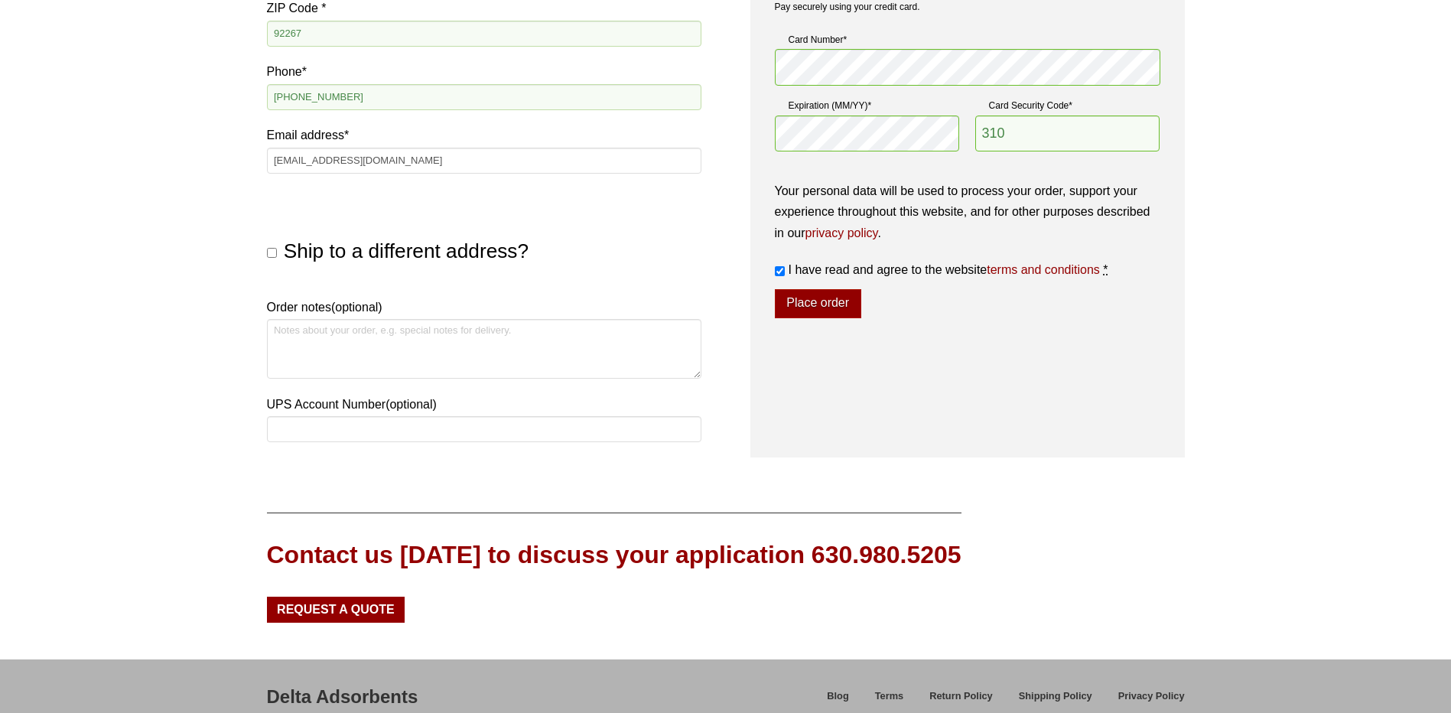
scroll to position [709, 0]
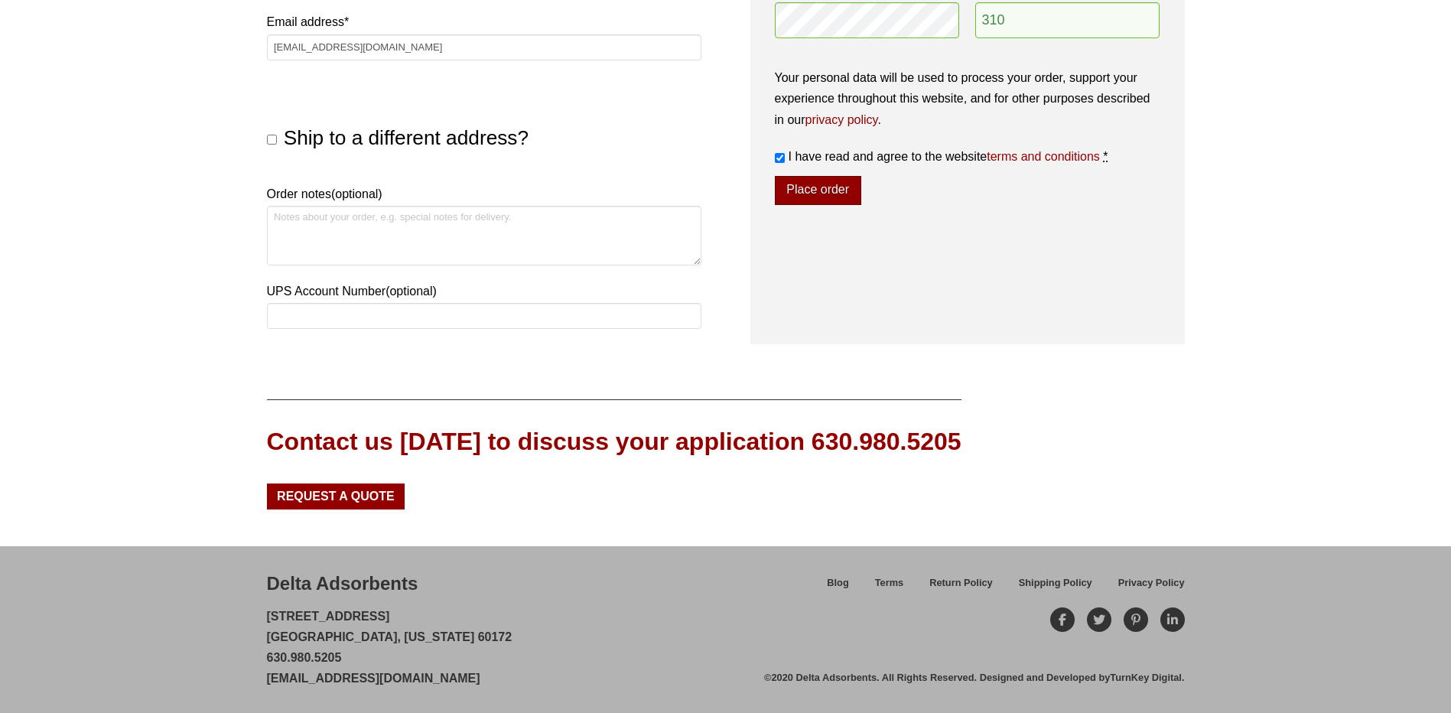
click at [807, 185] on button "Place order" at bounding box center [818, 190] width 86 height 29
